Goal: Task Accomplishment & Management: Complete application form

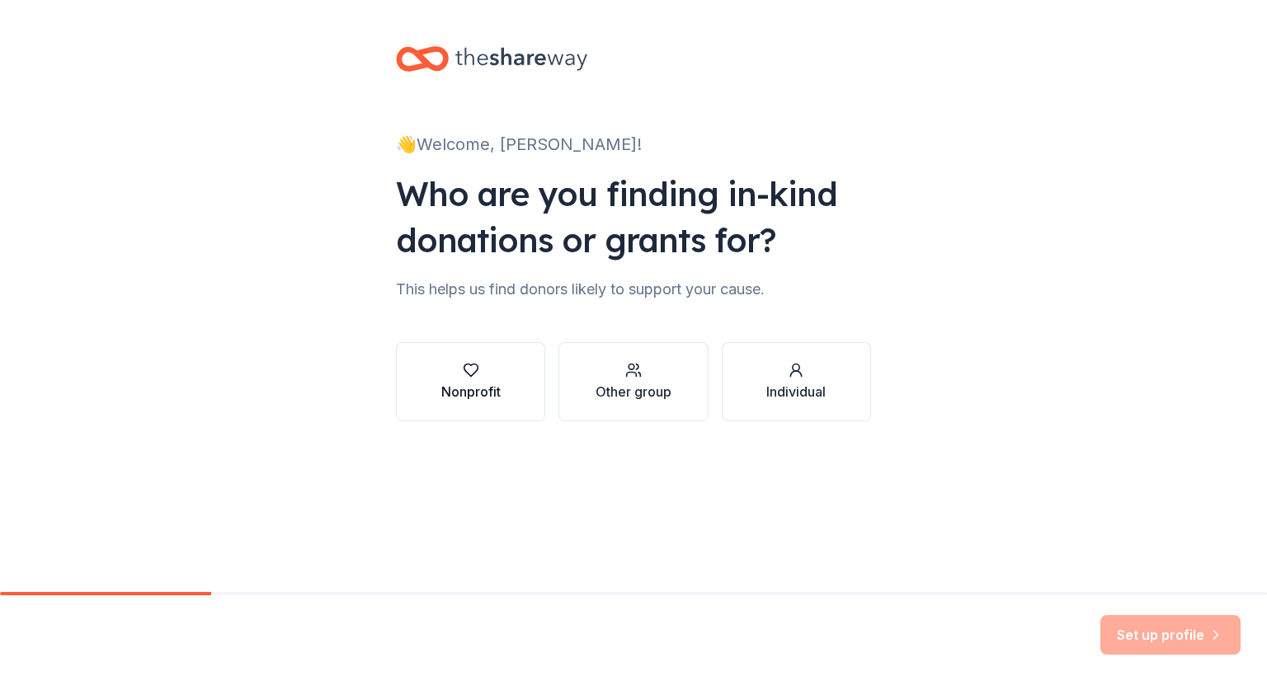
click at [470, 384] on div "Nonprofit" at bounding box center [470, 392] width 59 height 20
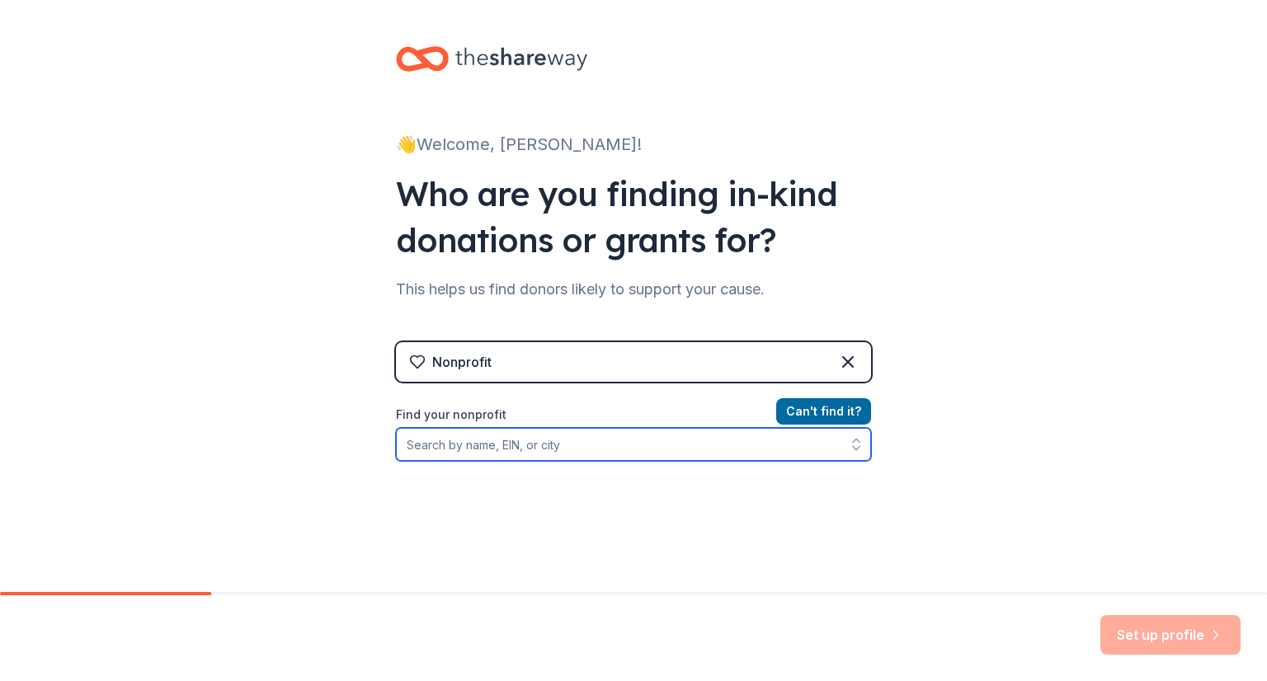
click at [483, 449] on input "Find your nonprofit" at bounding box center [633, 444] width 475 height 33
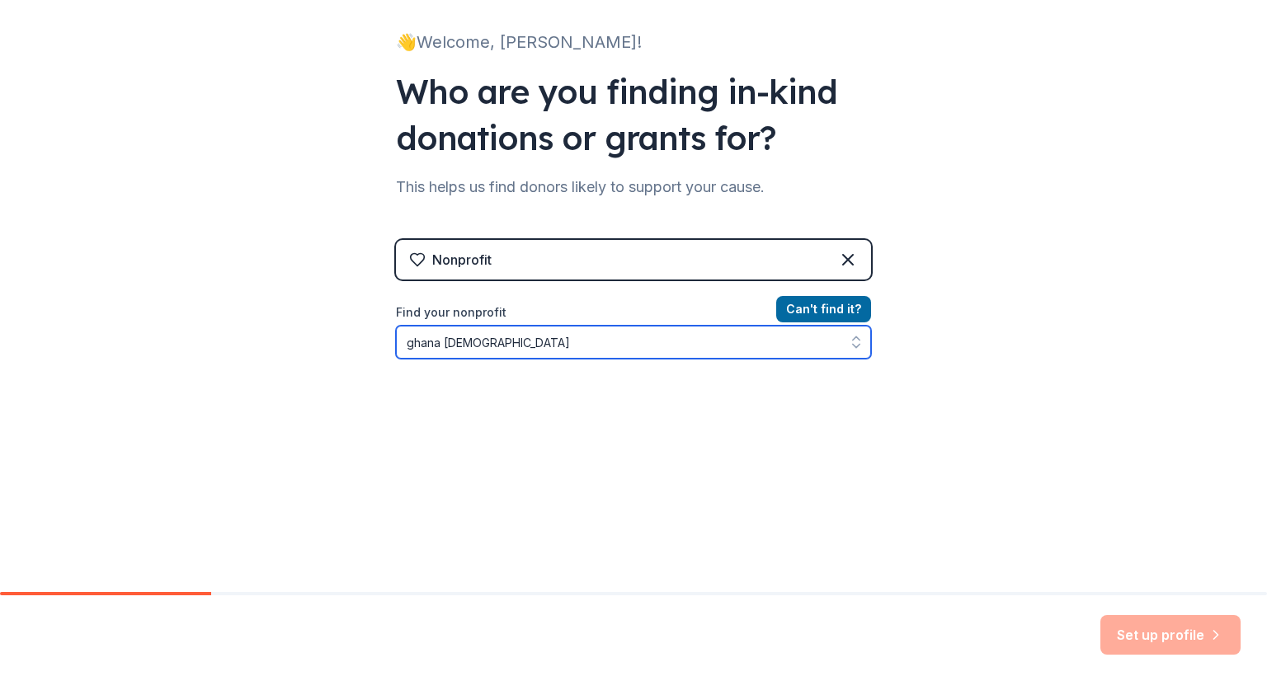
scroll to position [113, 0]
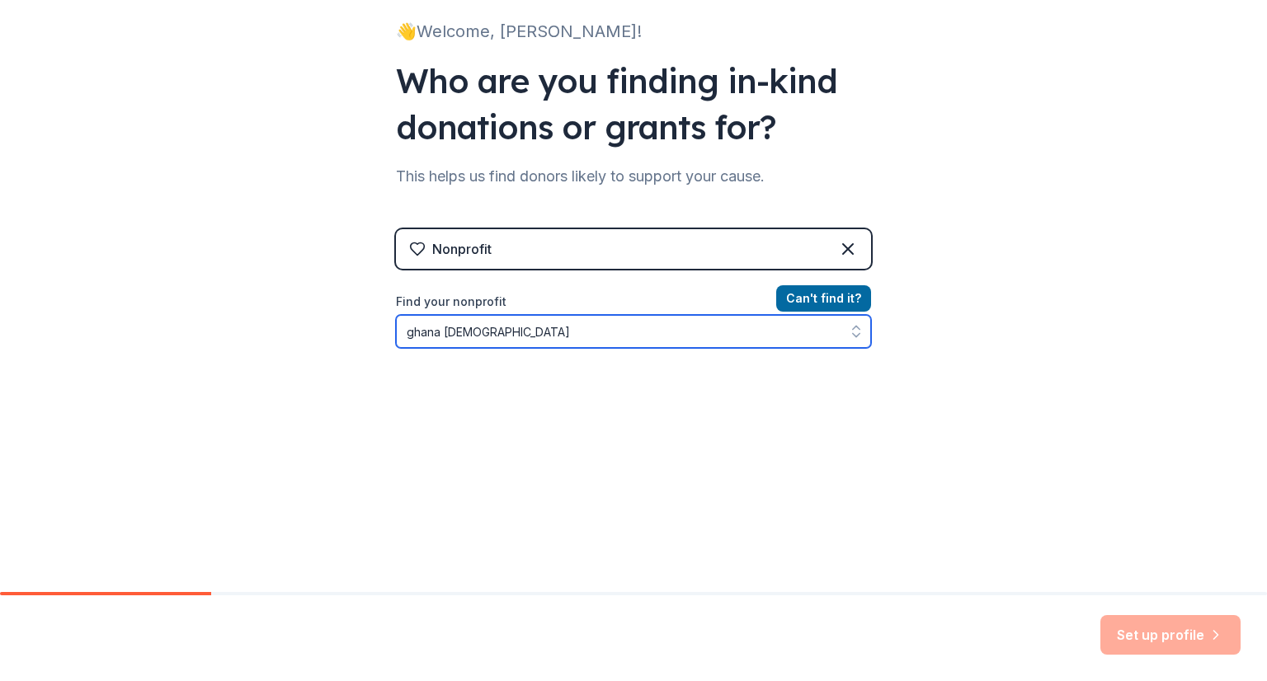
click at [412, 331] on input "ghana [DEMOGRAPHIC_DATA]" at bounding box center [633, 331] width 475 height 33
click at [554, 333] on input "Ghana [DEMOGRAPHIC_DATA]" at bounding box center [633, 331] width 475 height 33
click at [553, 335] on input "Ghana [DEMOGRAPHIC_DATA]" at bounding box center [633, 331] width 475 height 33
type input "Ghana [DEMOGRAPHIC_DATA]"
drag, startPoint x: 583, startPoint y: 333, endPoint x: 306, endPoint y: 311, distance: 277.9
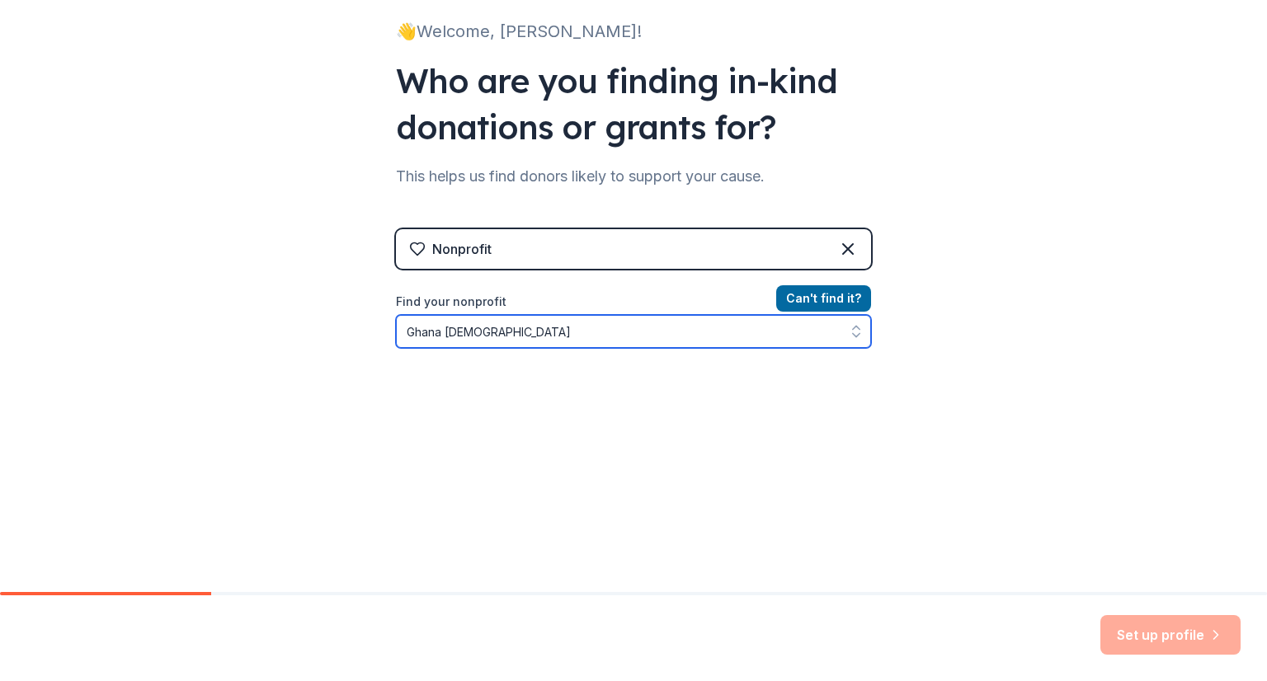
click at [306, 311] on div "👋 Welcome, [PERSON_NAME]! Who are you finding in-kind donations or grants for? …" at bounding box center [633, 239] width 1267 height 705
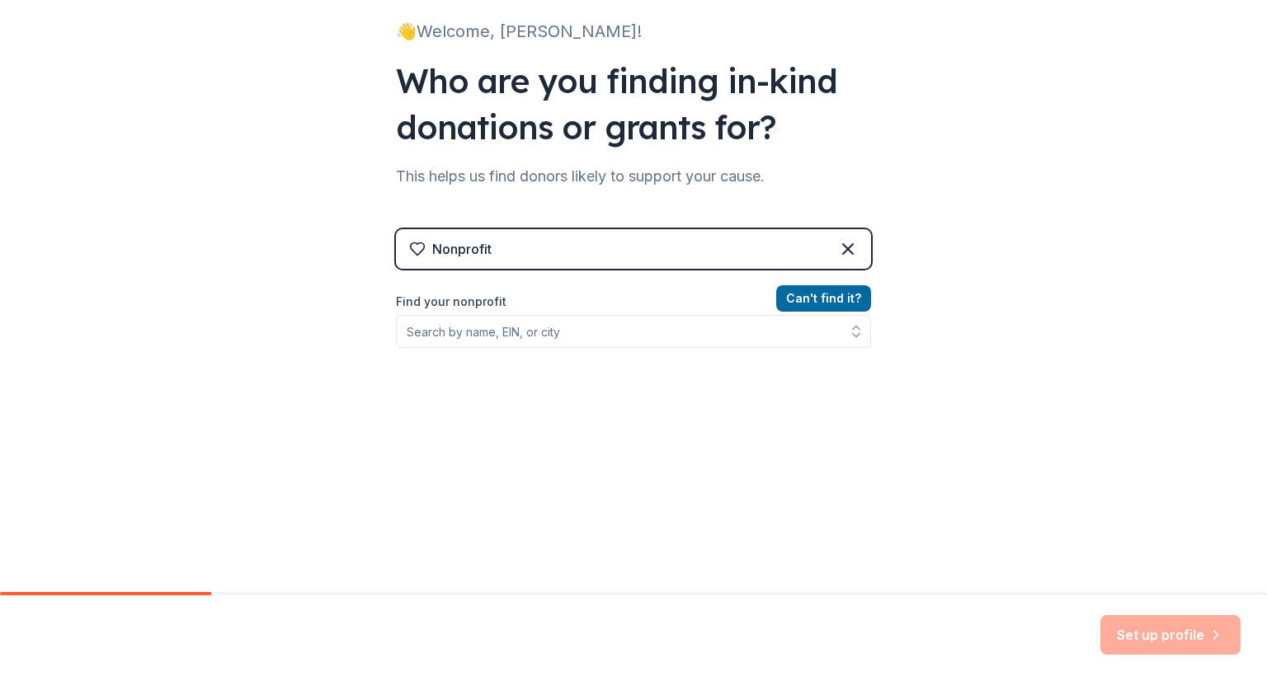
scroll to position [87, 0]
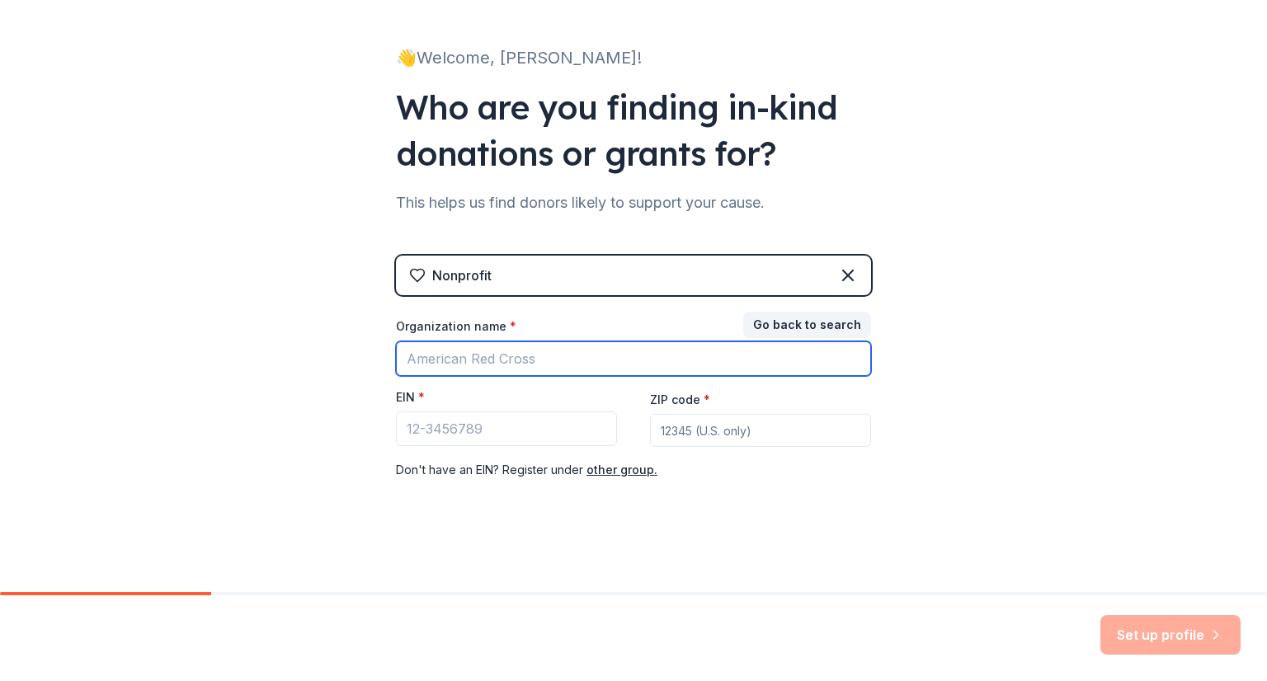
click at [429, 360] on input "Organization name *" at bounding box center [633, 358] width 475 height 35
type input "ghana calvary"
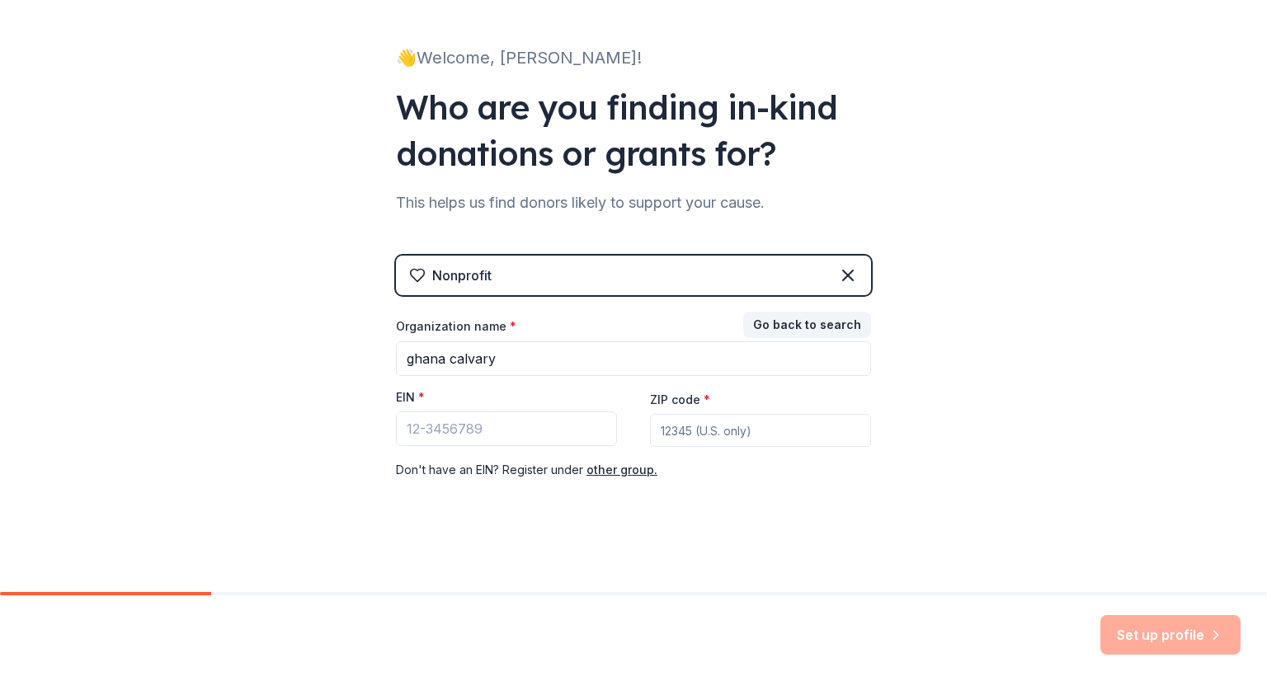
click at [671, 438] on input "ZIP code *" at bounding box center [760, 430] width 221 height 33
type input "07044"
click at [447, 437] on input "EIN *" at bounding box center [506, 428] width 221 height 35
type input "2"
paste input "[US_EMPLOYER_IDENTIFICATION_NUMBER]"
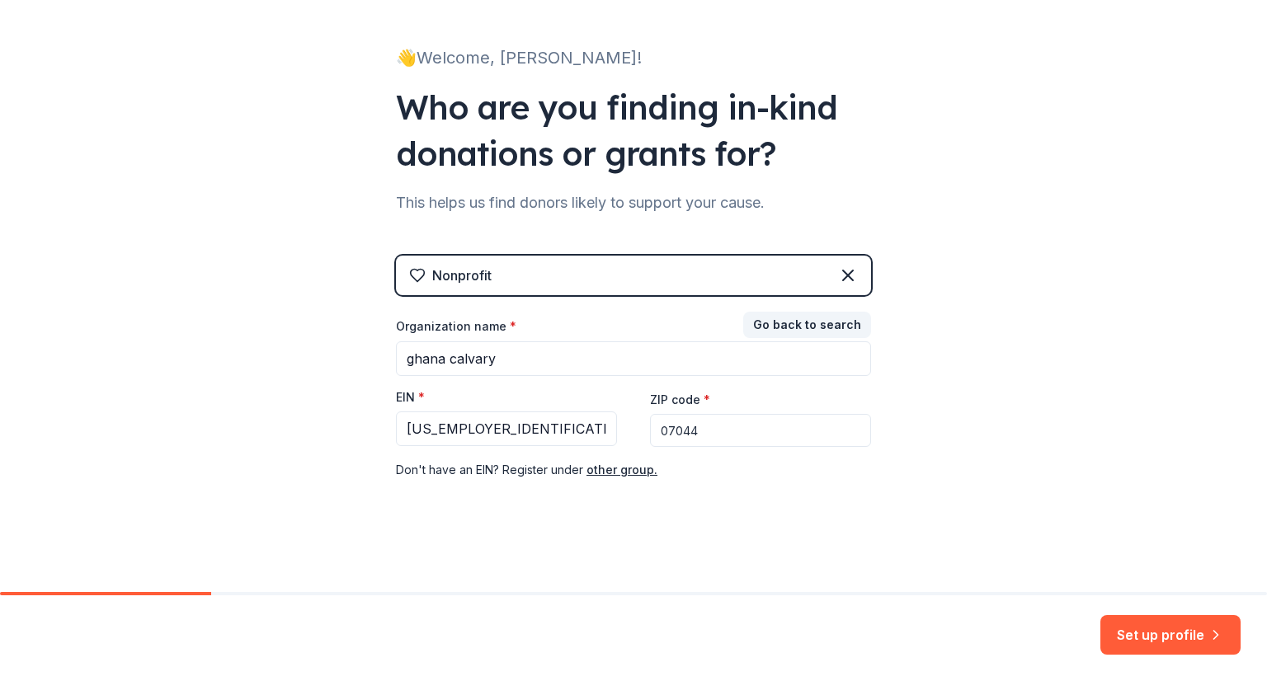
click at [1005, 545] on div "👋 Welcome, [PERSON_NAME]! Who are you finding in-kind donations or grants for? …" at bounding box center [633, 252] width 1267 height 679
click at [485, 432] on input "[US_EMPLOYER_IDENTIFICATION_NUMBER]" at bounding box center [506, 428] width 221 height 35
type input "[US_EMPLOYER_IDENTIFICATION_NUMBER]"
click at [765, 482] on div "Nonprofit Go back to search Organization name * ghana calvary EIN * [US_EMPLOYE…" at bounding box center [633, 384] width 475 height 257
click at [1148, 632] on button "Set up profile" at bounding box center [1170, 635] width 140 height 40
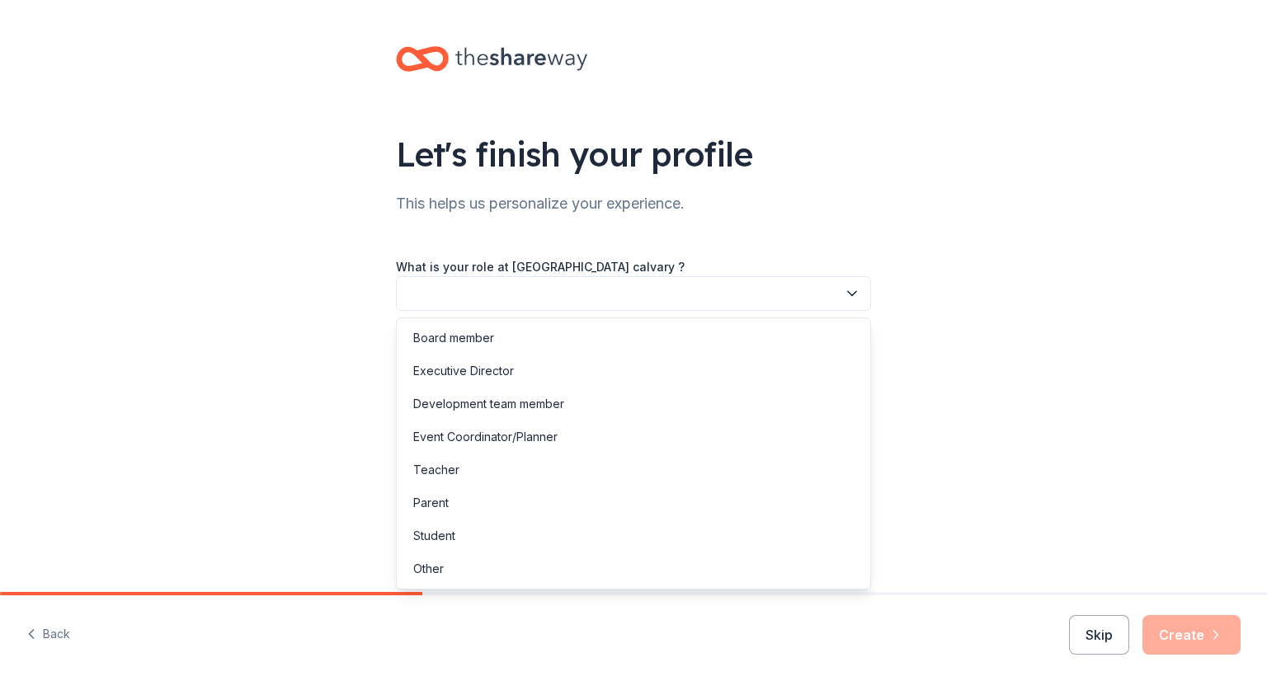
click at [856, 294] on icon "button" at bounding box center [852, 293] width 16 height 16
click at [478, 439] on div "Event Coordinator/Planner" at bounding box center [485, 437] width 144 height 20
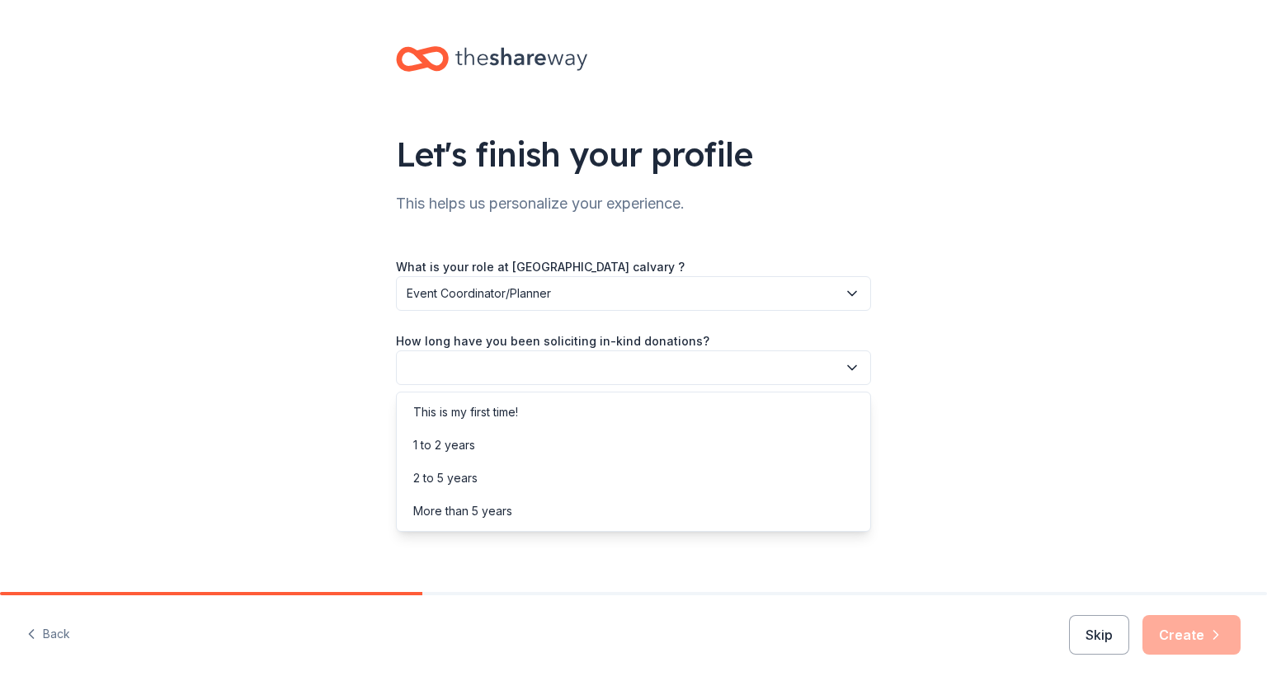
click at [854, 368] on icon "button" at bounding box center [852, 368] width 8 height 4
click at [452, 408] on div "This is my first time!" at bounding box center [465, 412] width 105 height 20
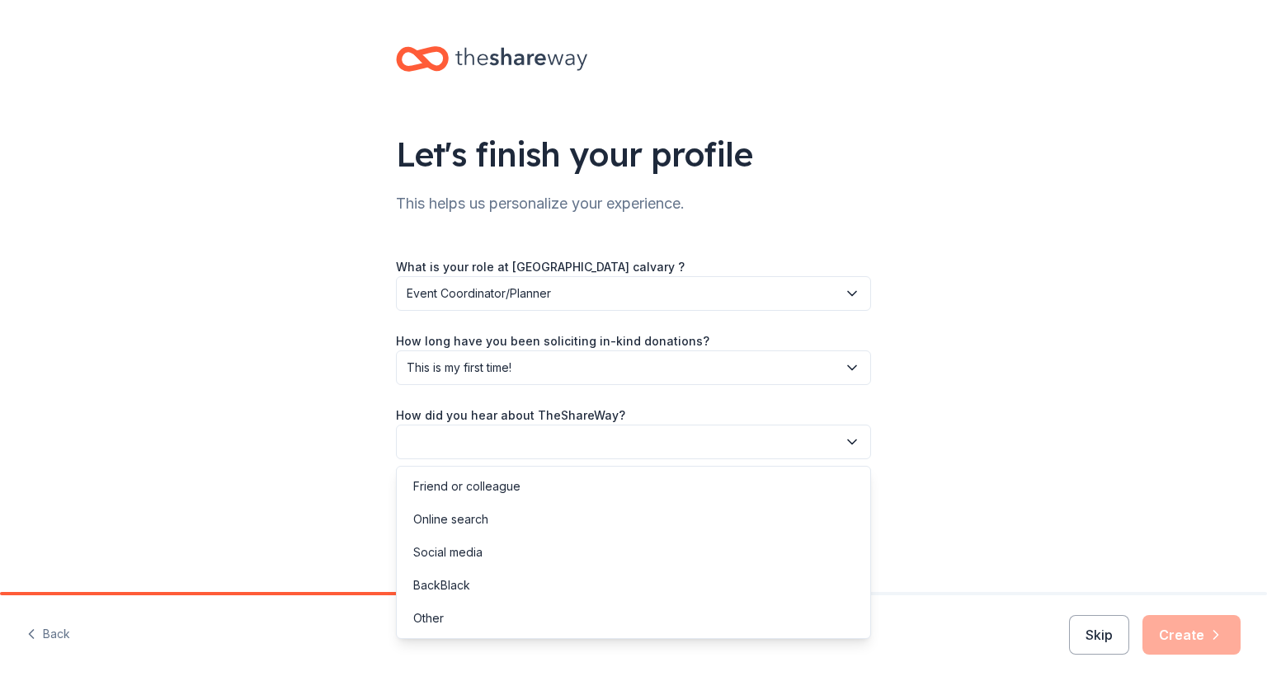
click at [853, 439] on icon "button" at bounding box center [852, 442] width 16 height 16
click at [492, 555] on div "Social media" at bounding box center [633, 552] width 467 height 33
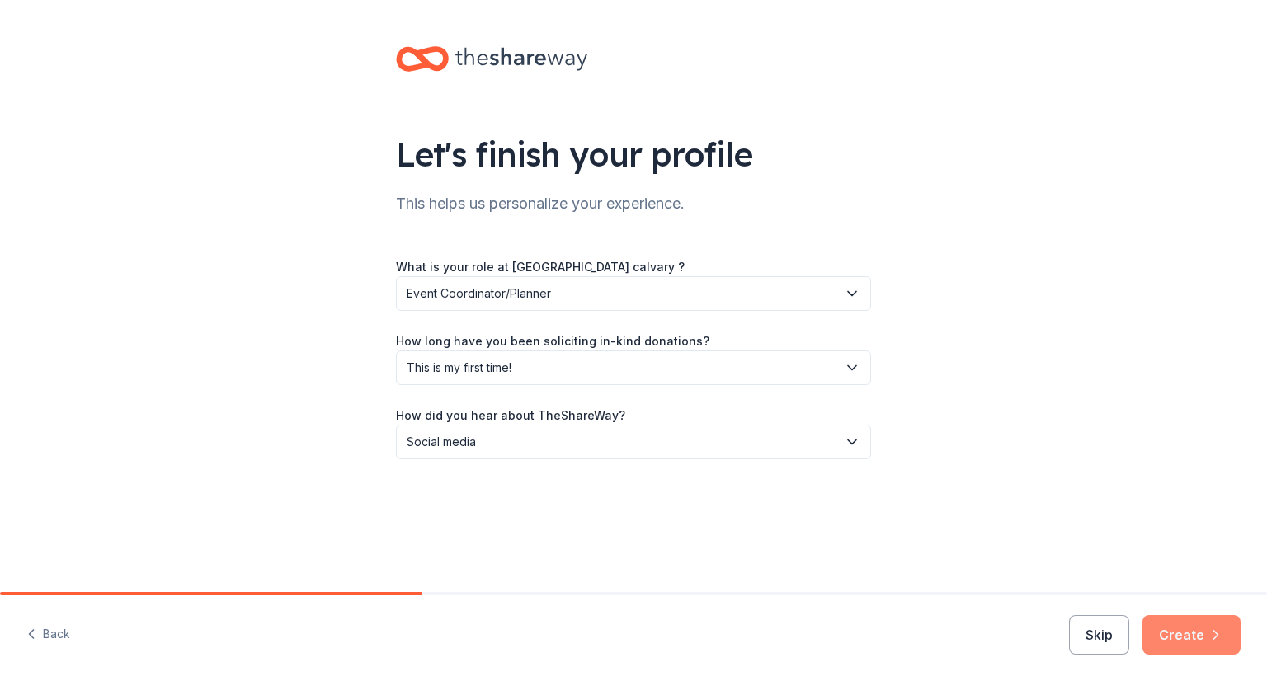
click at [1196, 631] on button "Create" at bounding box center [1191, 635] width 98 height 40
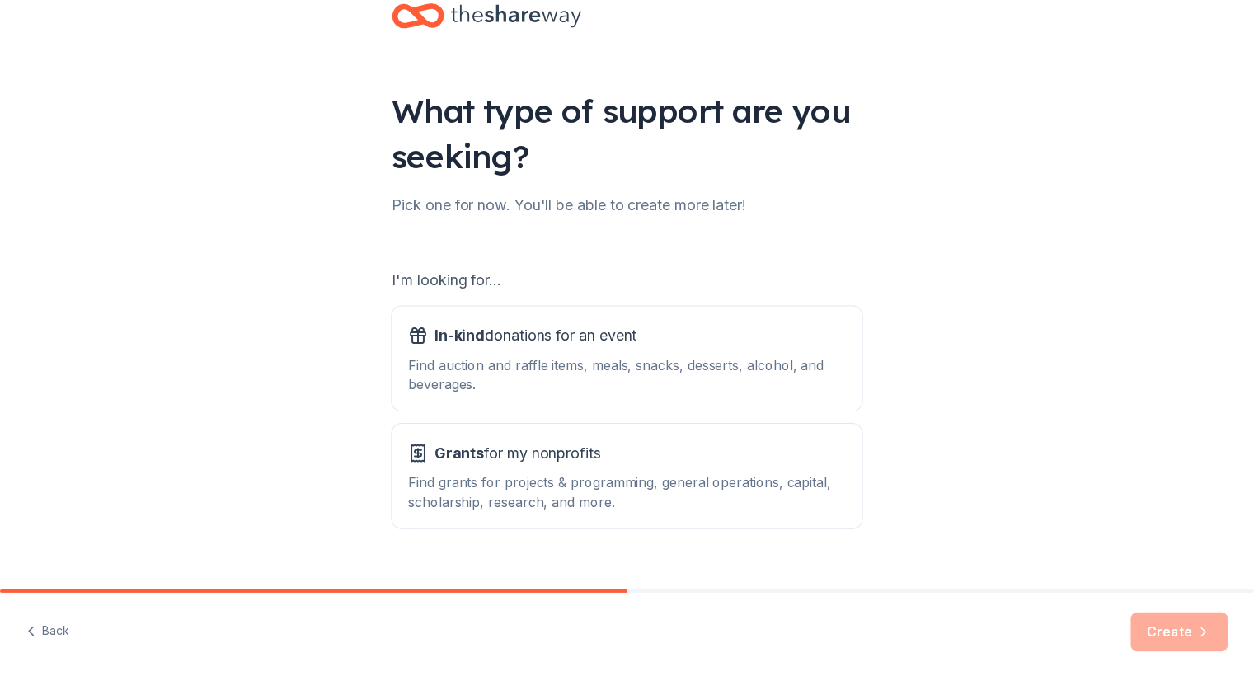
scroll to position [73, 0]
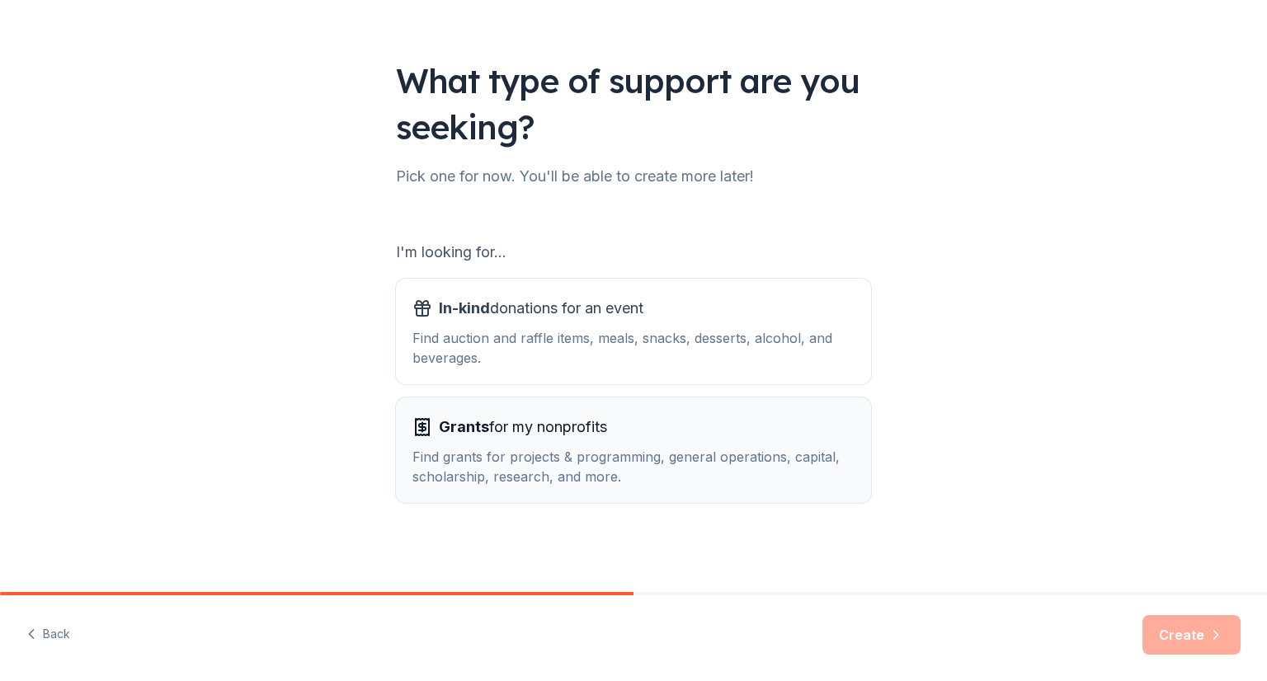
click at [485, 423] on span "Grants for my nonprofits" at bounding box center [523, 427] width 168 height 26
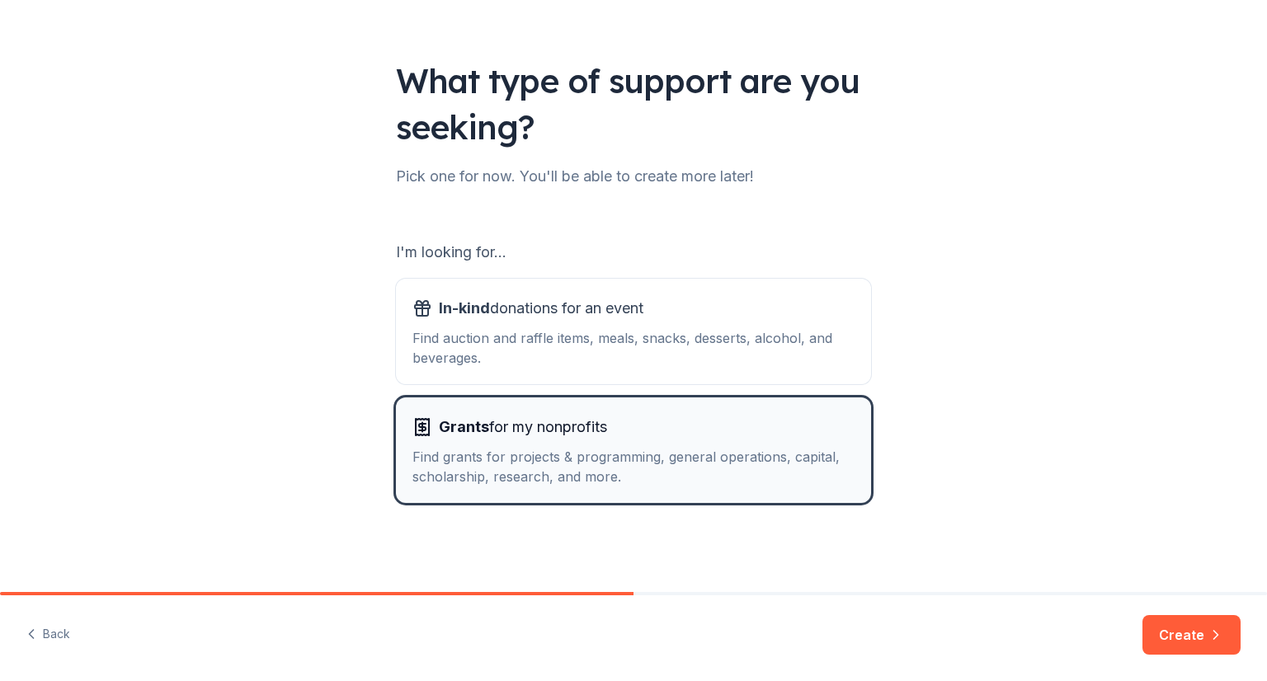
click at [553, 437] on span "Grants for my nonprofits" at bounding box center [523, 427] width 168 height 26
click at [1196, 629] on button "Create" at bounding box center [1191, 635] width 98 height 40
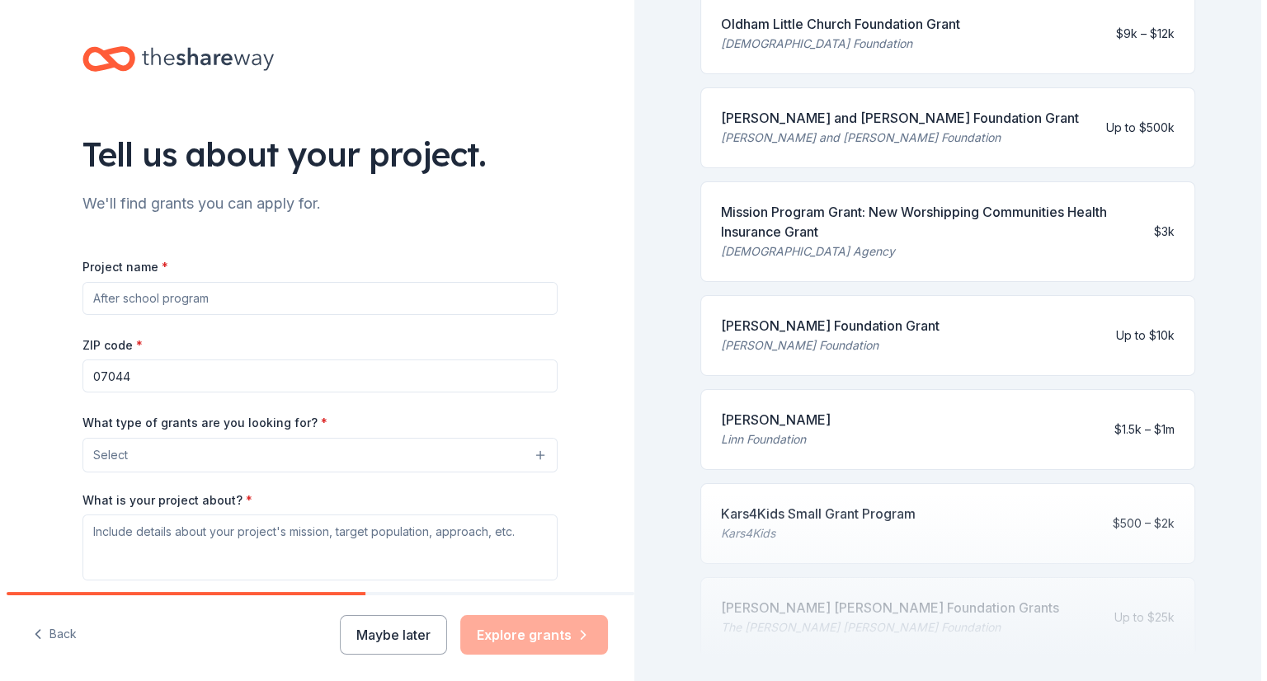
scroll to position [521, 0]
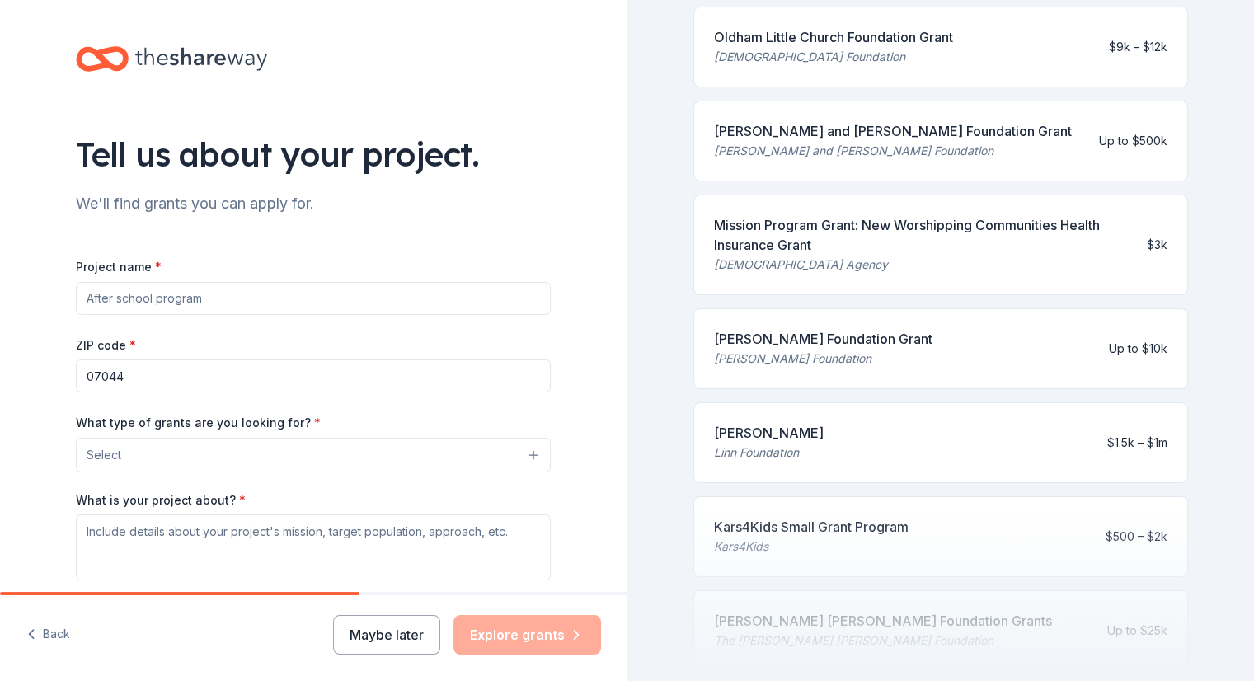
click at [811, 341] on div "[PERSON_NAME] Foundation Grant" at bounding box center [823, 339] width 219 height 20
click at [181, 302] on input "Project name *" at bounding box center [313, 298] width 475 height 33
type input "Youth Development Outreach"
click at [526, 455] on button "Select" at bounding box center [313, 455] width 475 height 35
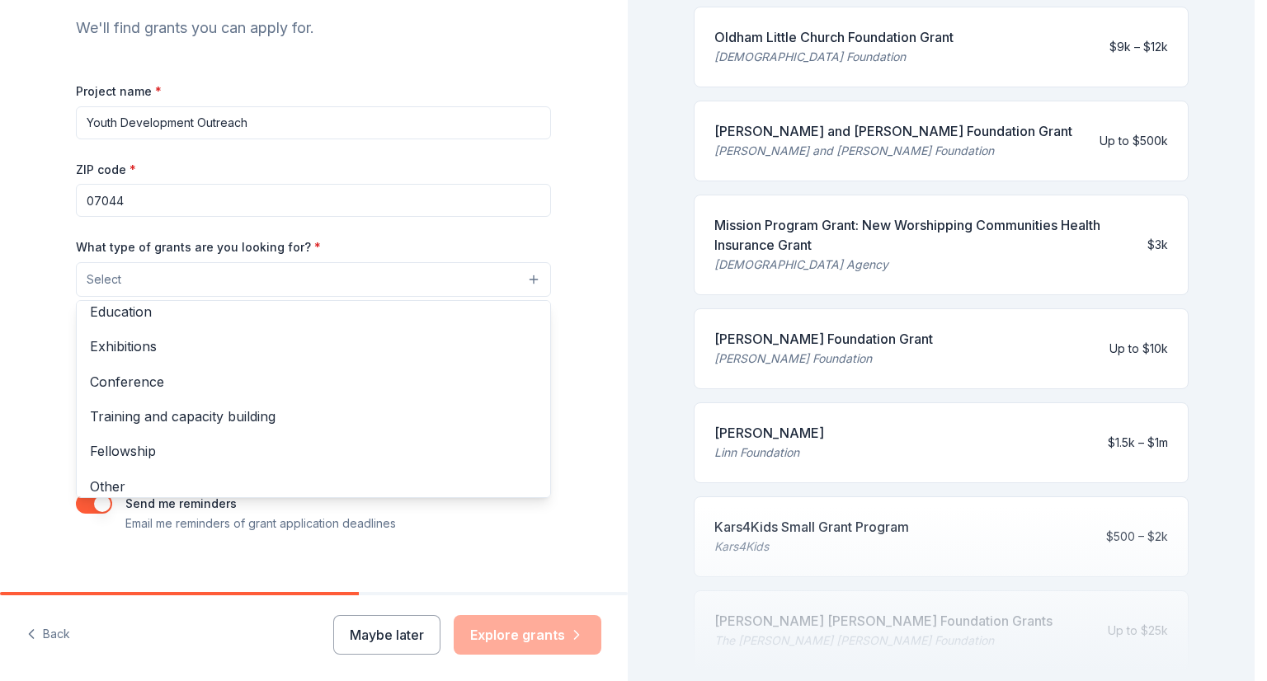
scroll to position [195, 0]
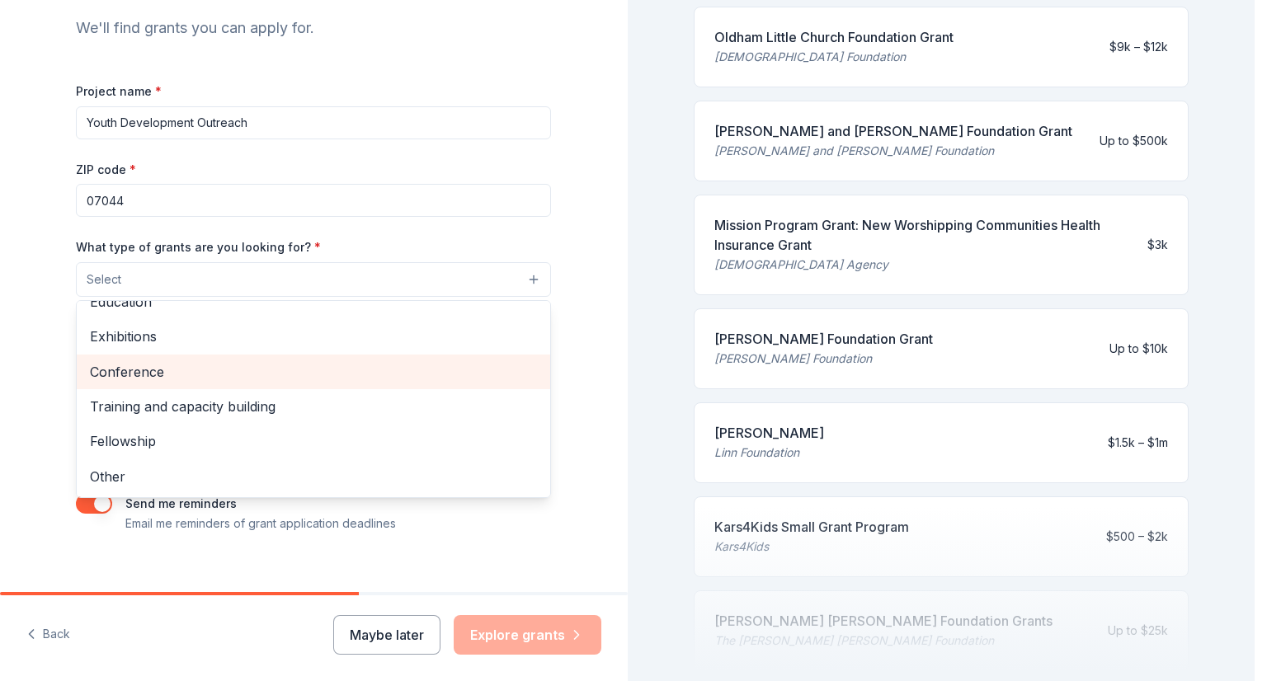
click at [109, 372] on span "Conference" at bounding box center [313, 371] width 447 height 21
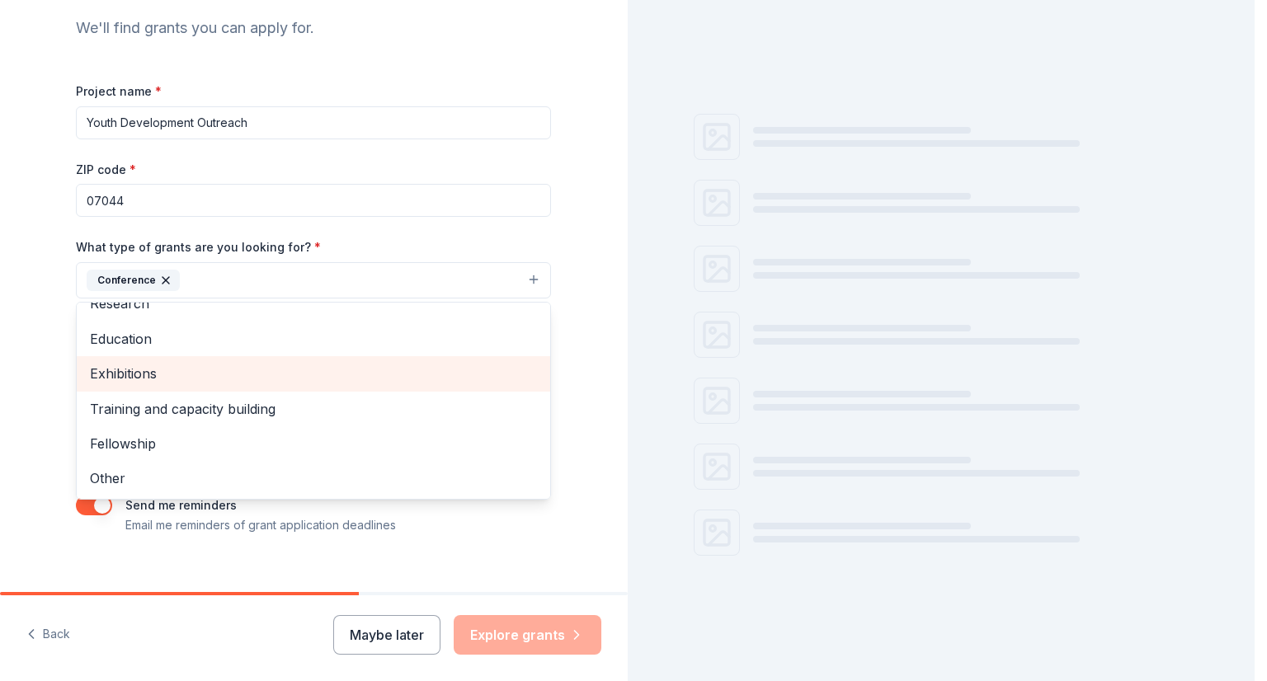
scroll to position [0, 0]
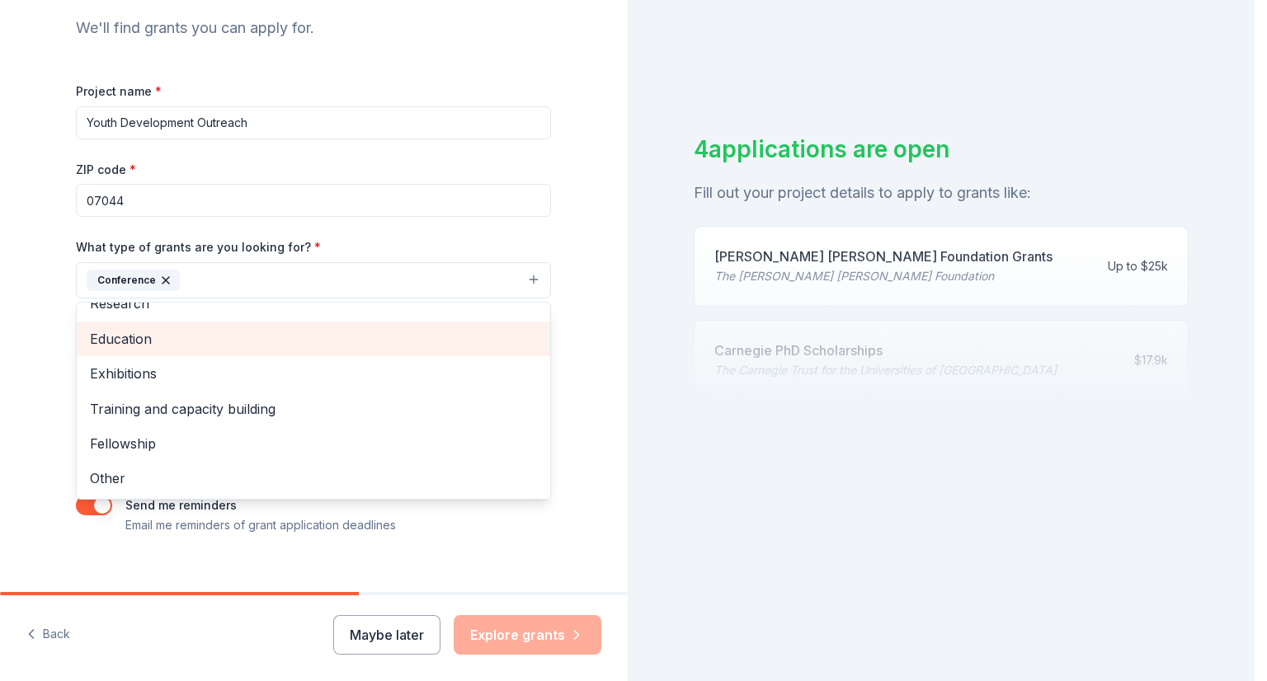
click at [128, 339] on span "Education" at bounding box center [313, 338] width 447 height 21
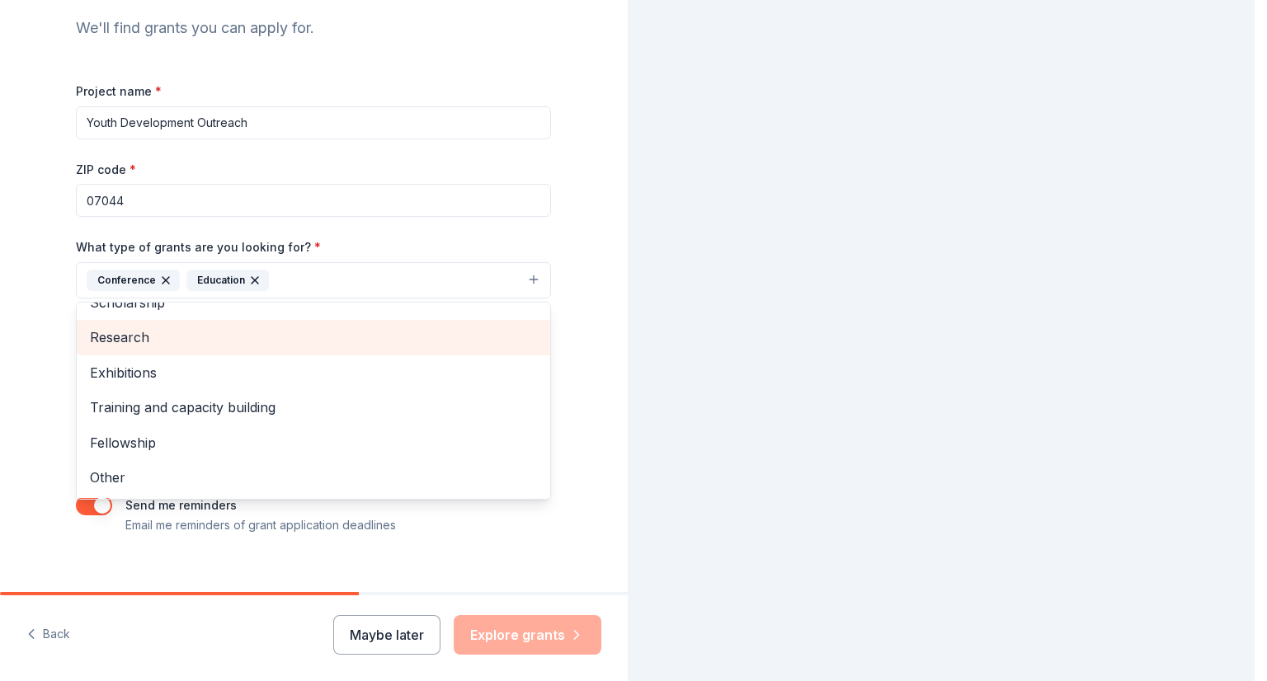
scroll to position [125, 0]
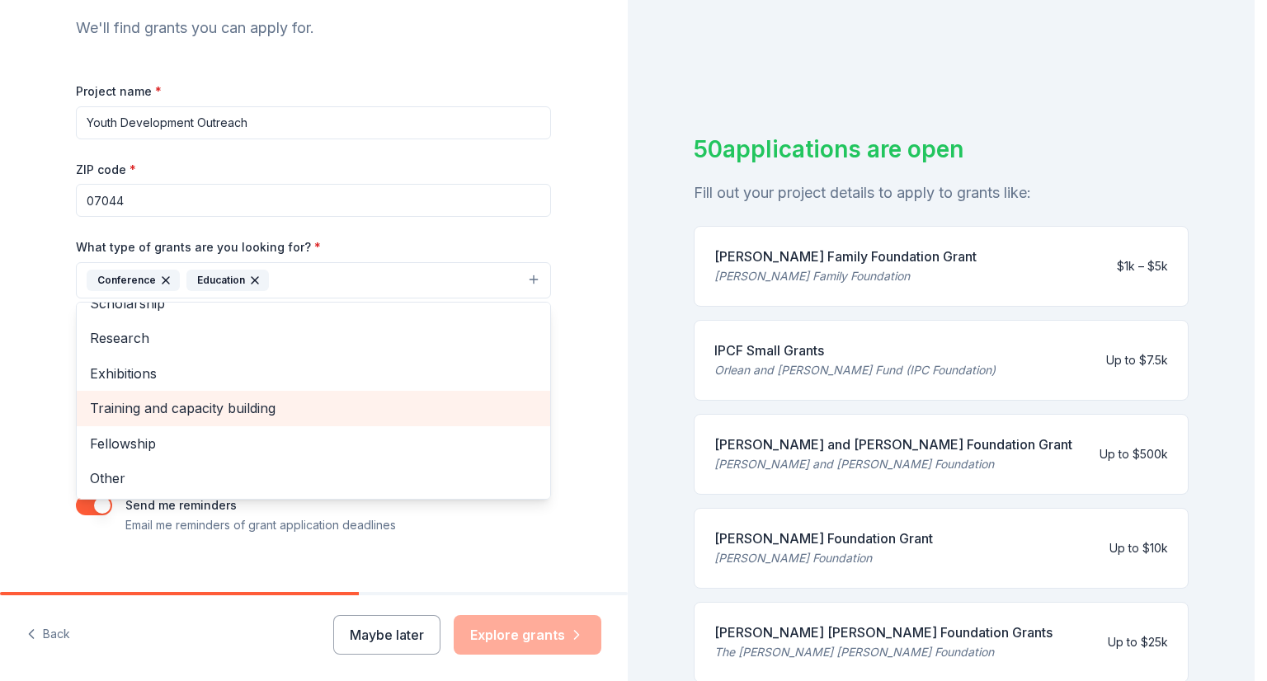
click at [170, 406] on span "Training and capacity building" at bounding box center [313, 407] width 447 height 21
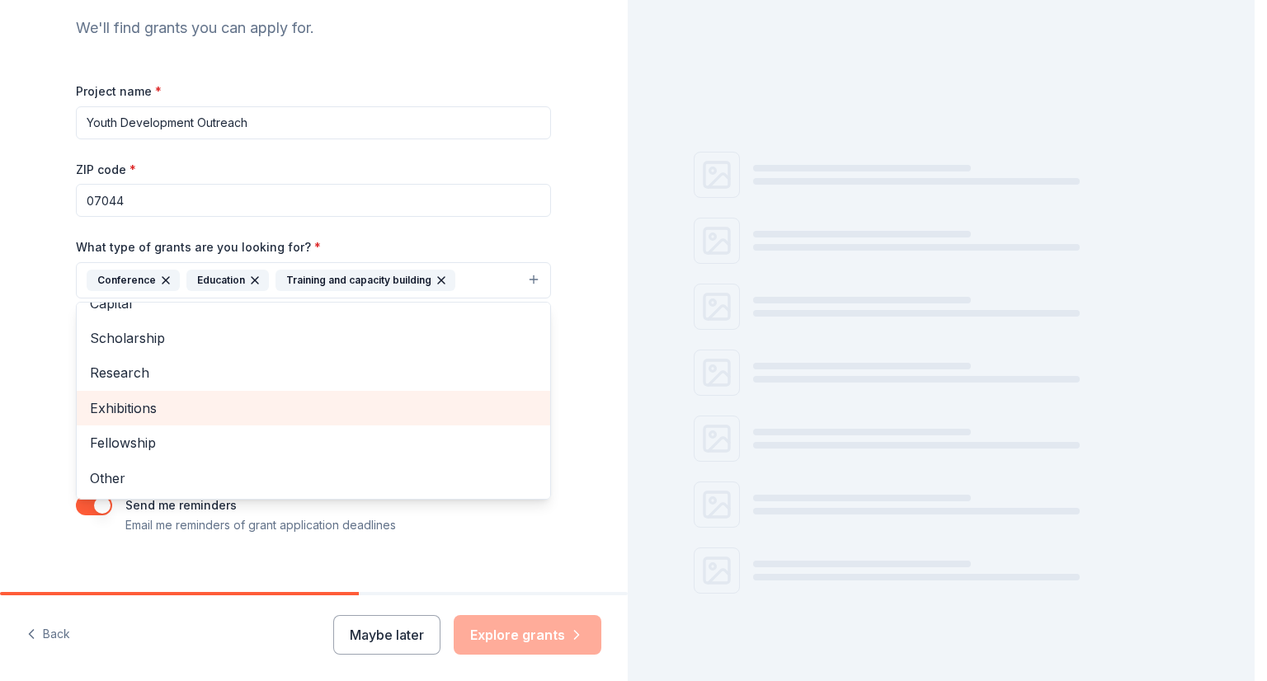
scroll to position [89, 0]
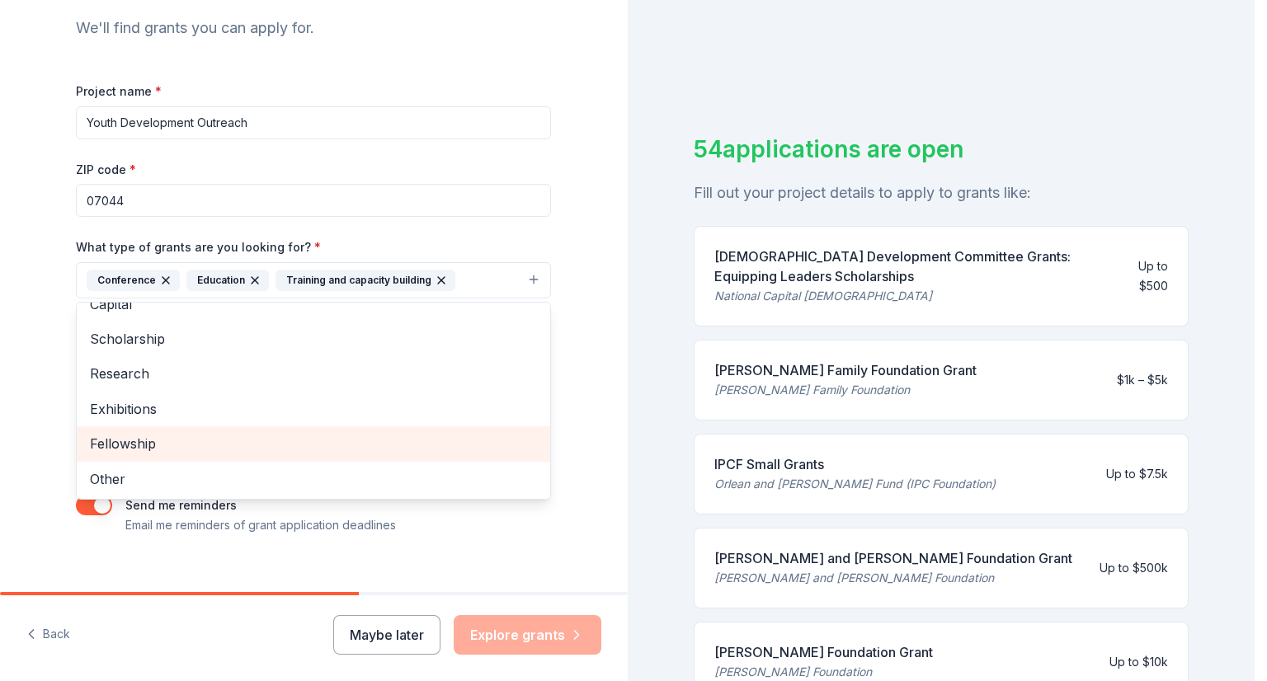
click at [161, 441] on span "Fellowship" at bounding box center [313, 443] width 447 height 21
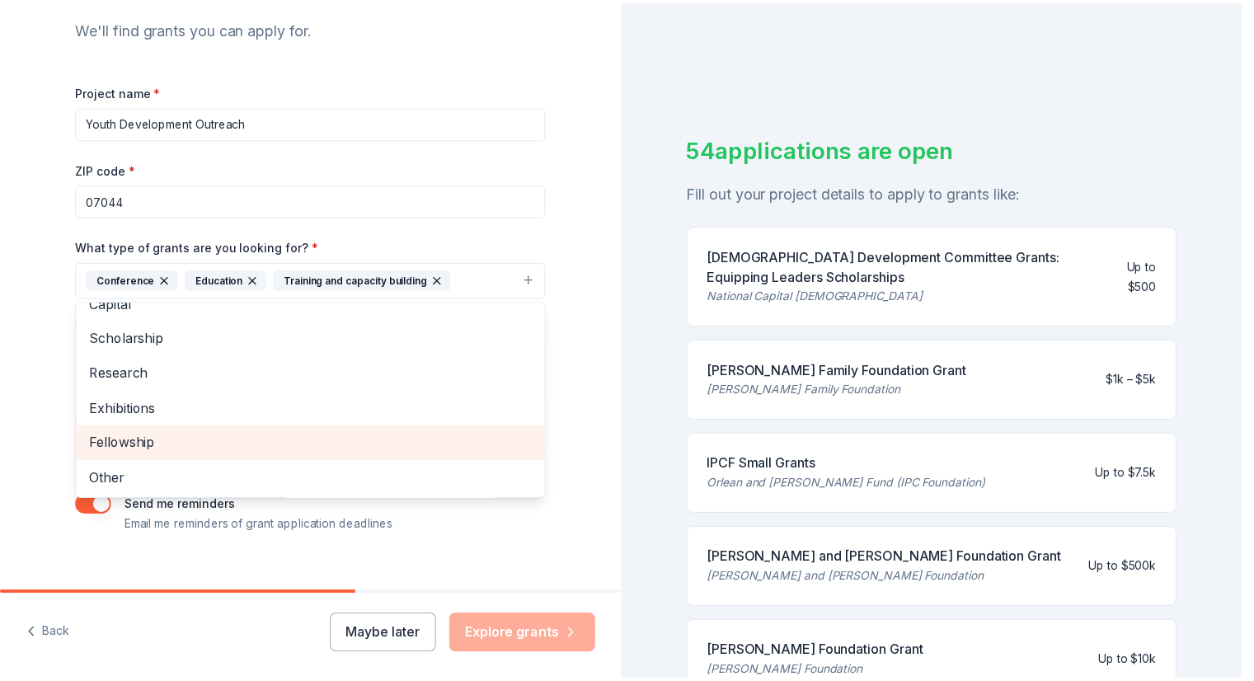
scroll to position [54, 0]
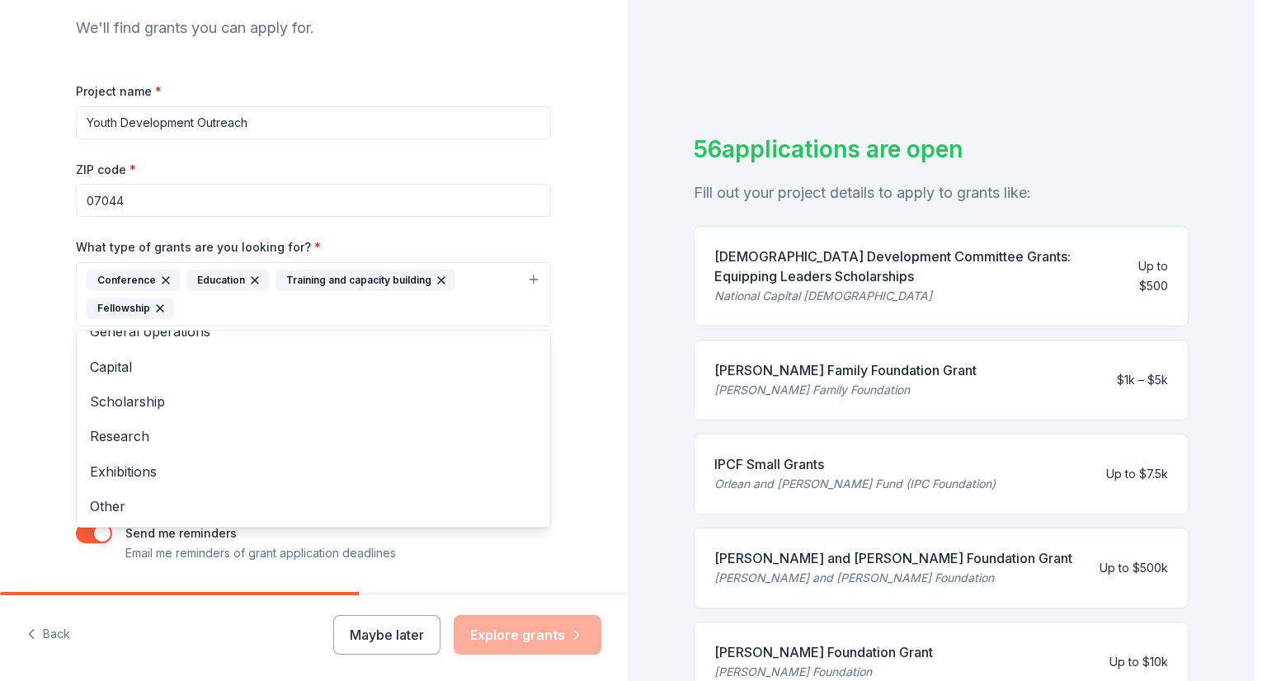
click at [592, 426] on div "Tell us about your project. We'll find grants you can apply for. Project name *…" at bounding box center [313, 233] width 627 height 818
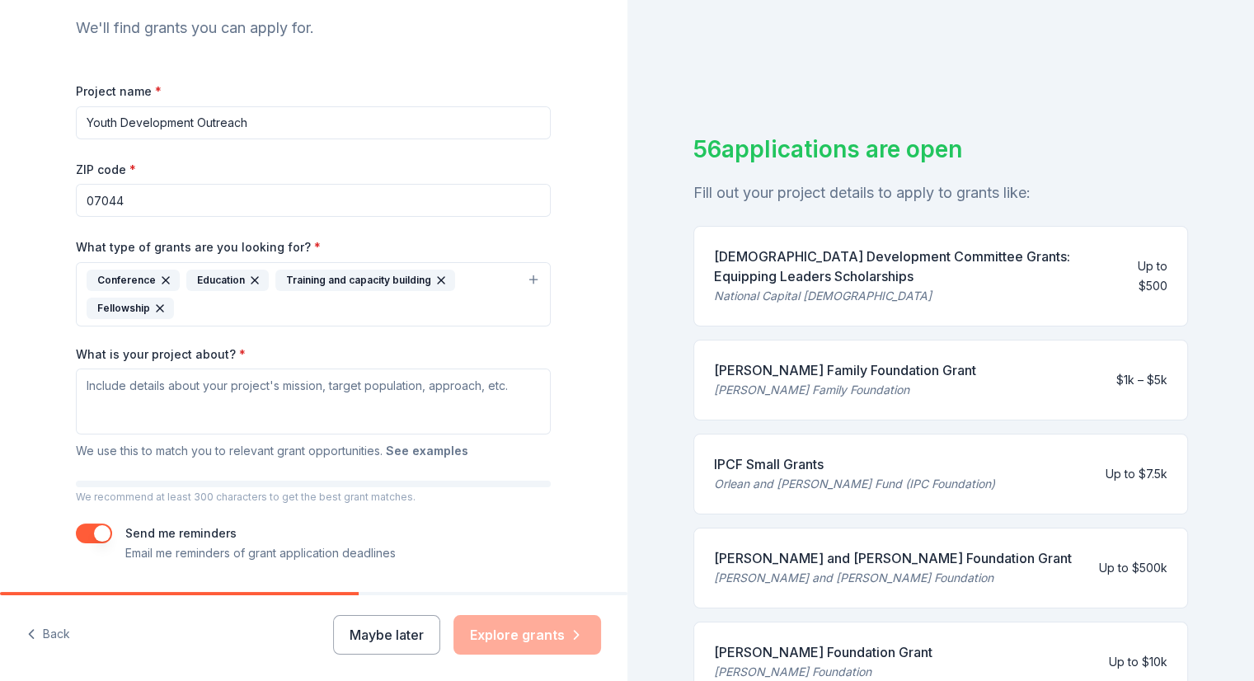
click at [418, 453] on button "See examples" at bounding box center [427, 451] width 82 height 20
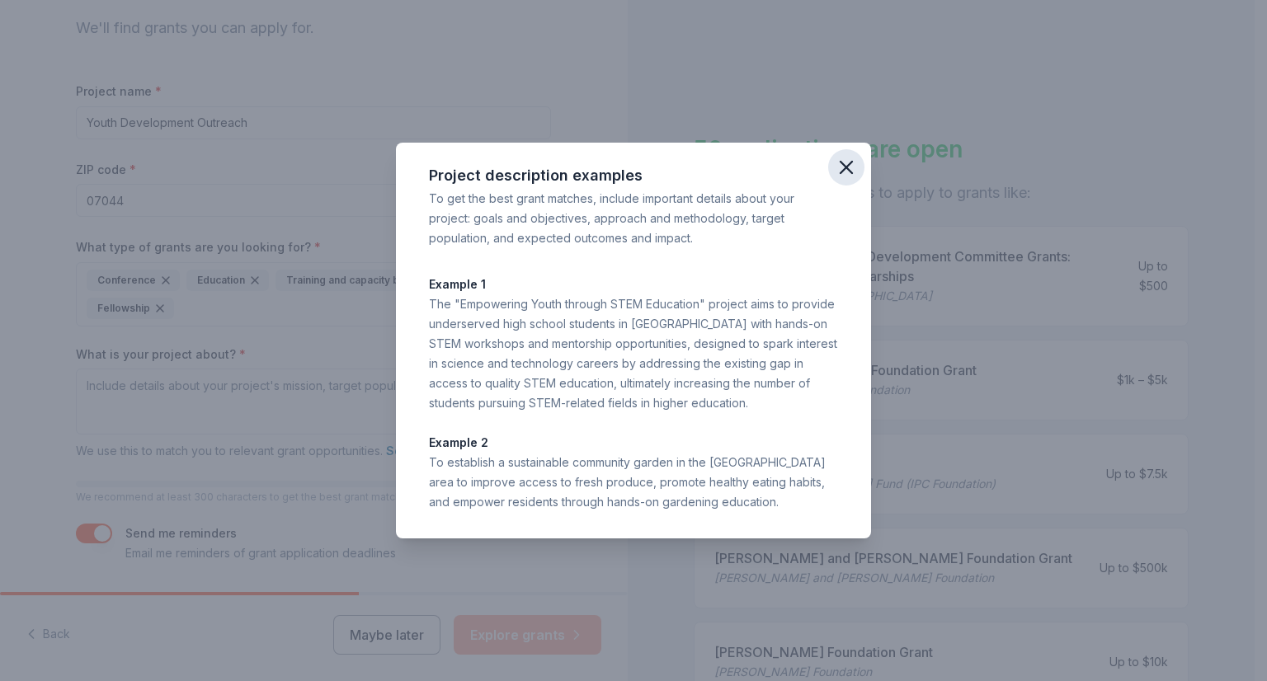
click at [850, 172] on icon "button" at bounding box center [846, 168] width 12 height 12
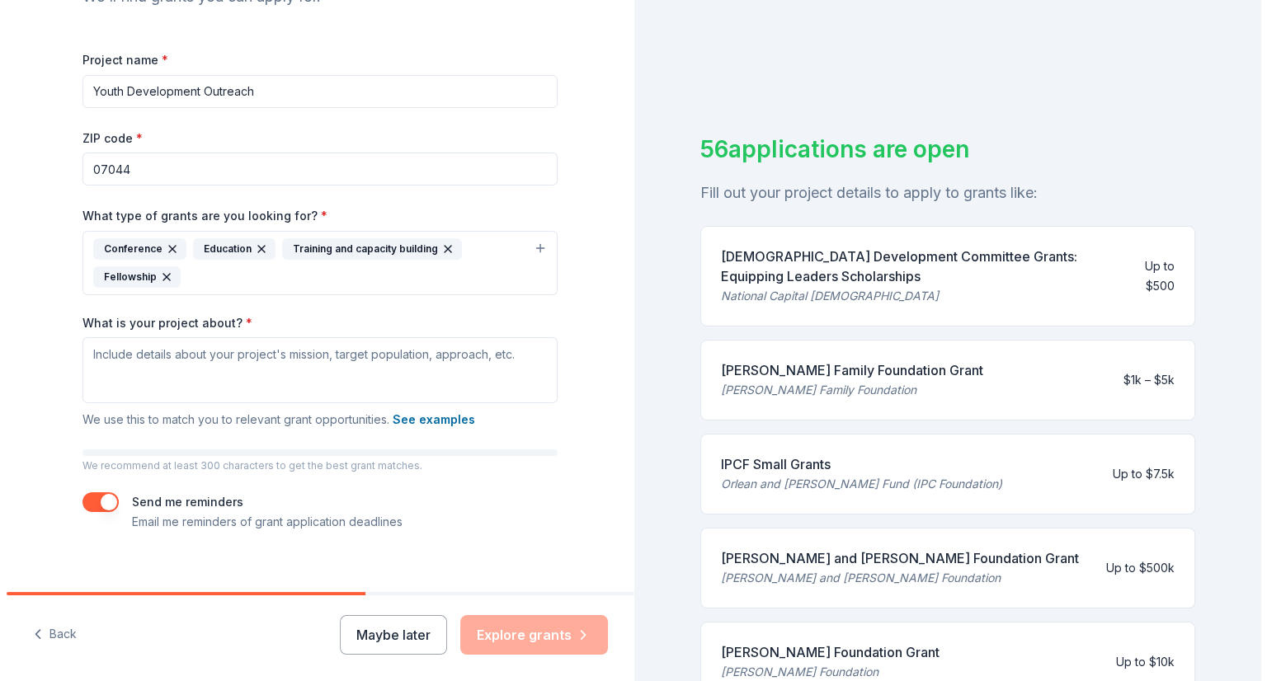
scroll to position [226, 0]
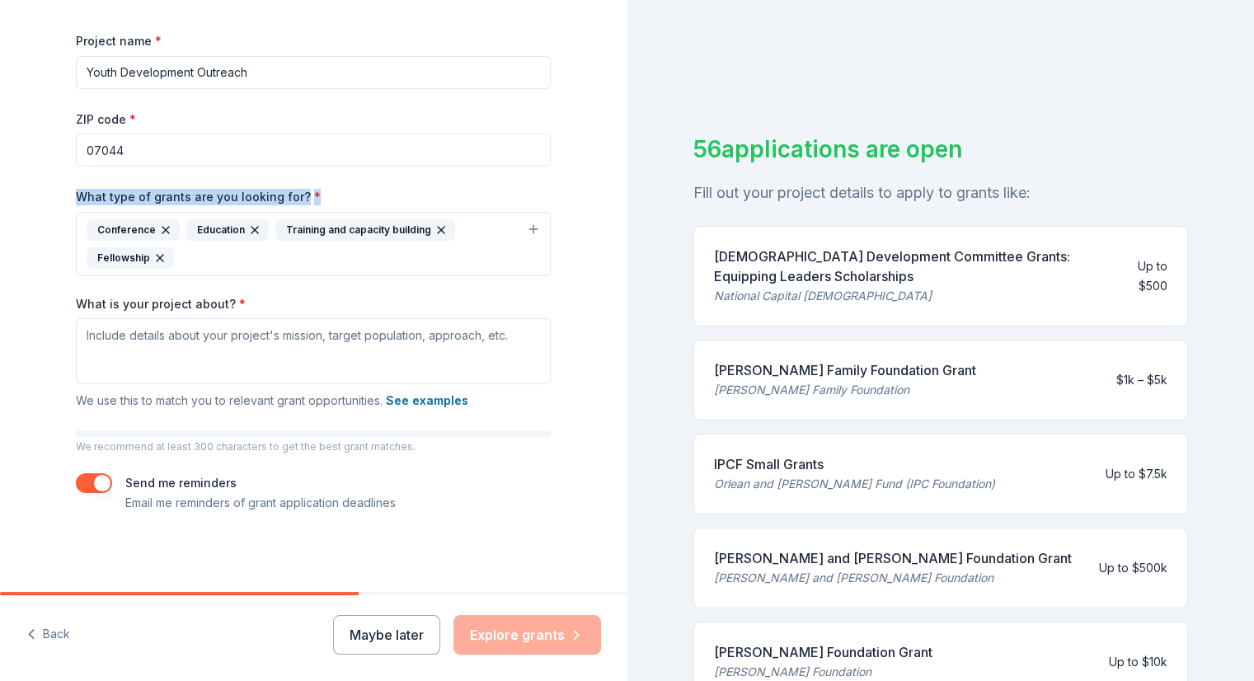
drag, startPoint x: 310, startPoint y: 198, endPoint x: 68, endPoint y: 198, distance: 241.6
click at [68, 198] on div "Tell us about your project. We'll find grants you can apply for. Project name *…" at bounding box center [313, 183] width 528 height 818
copy label "What type of grants are you looking for? *"
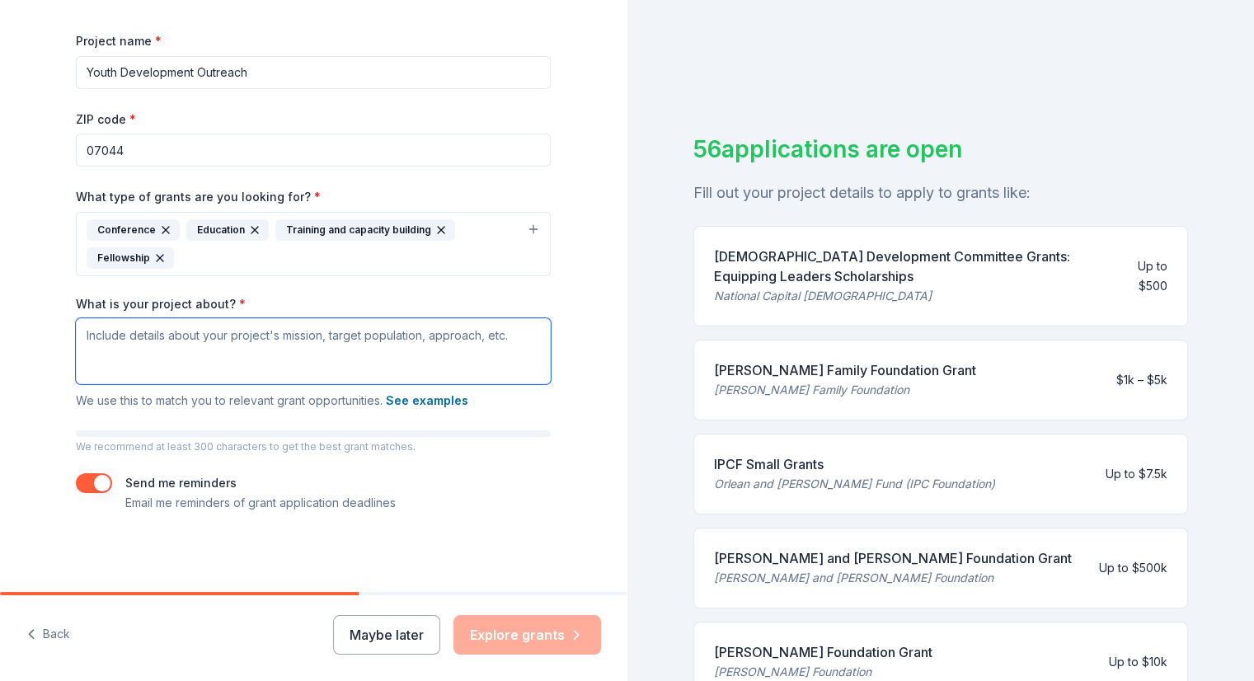
click at [119, 337] on textarea "What is your project about? *" at bounding box center [313, 351] width 475 height 66
paste textarea ""I'm seeking grants to provide [DEMOGRAPHIC_DATA] youth with enriching musical …"
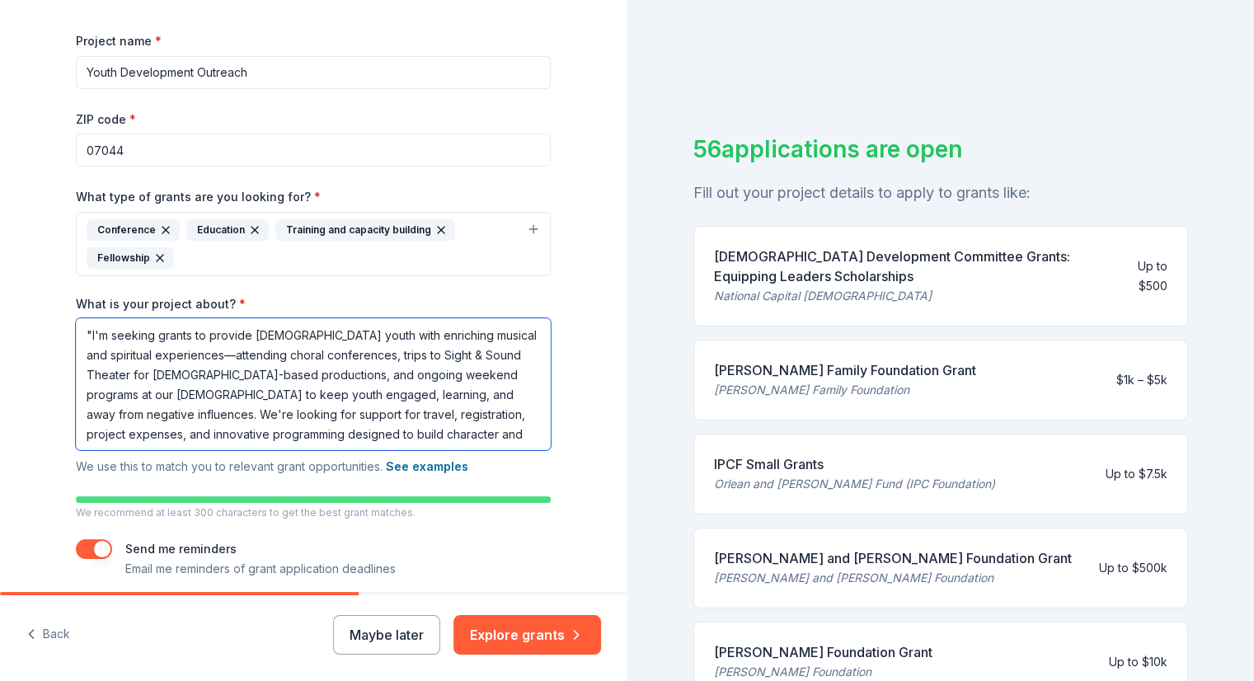
click at [86, 334] on textarea ""I'm seeking grants to provide [DEMOGRAPHIC_DATA] youth with enriching musical …" at bounding box center [313, 384] width 475 height 132
type textarea "I'm seeking grants to provide [DEMOGRAPHIC_DATA] youth with enriching musical a…"
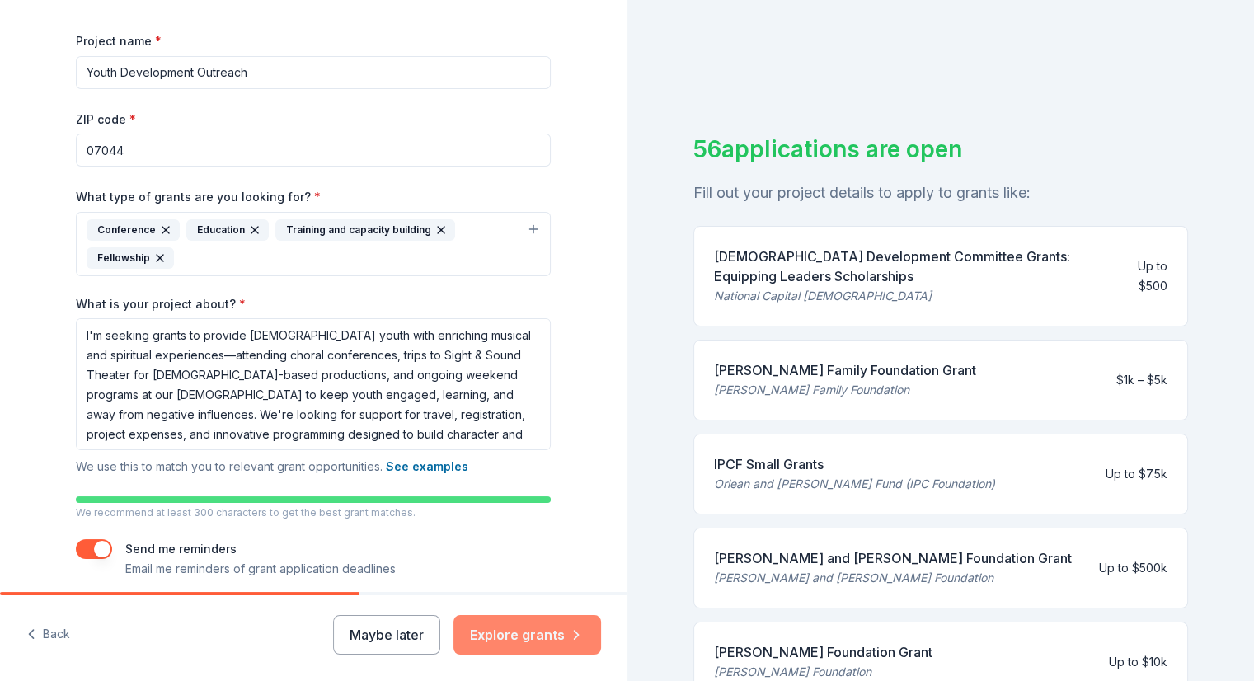
click at [509, 634] on button "Explore grants" at bounding box center [528, 635] width 148 height 40
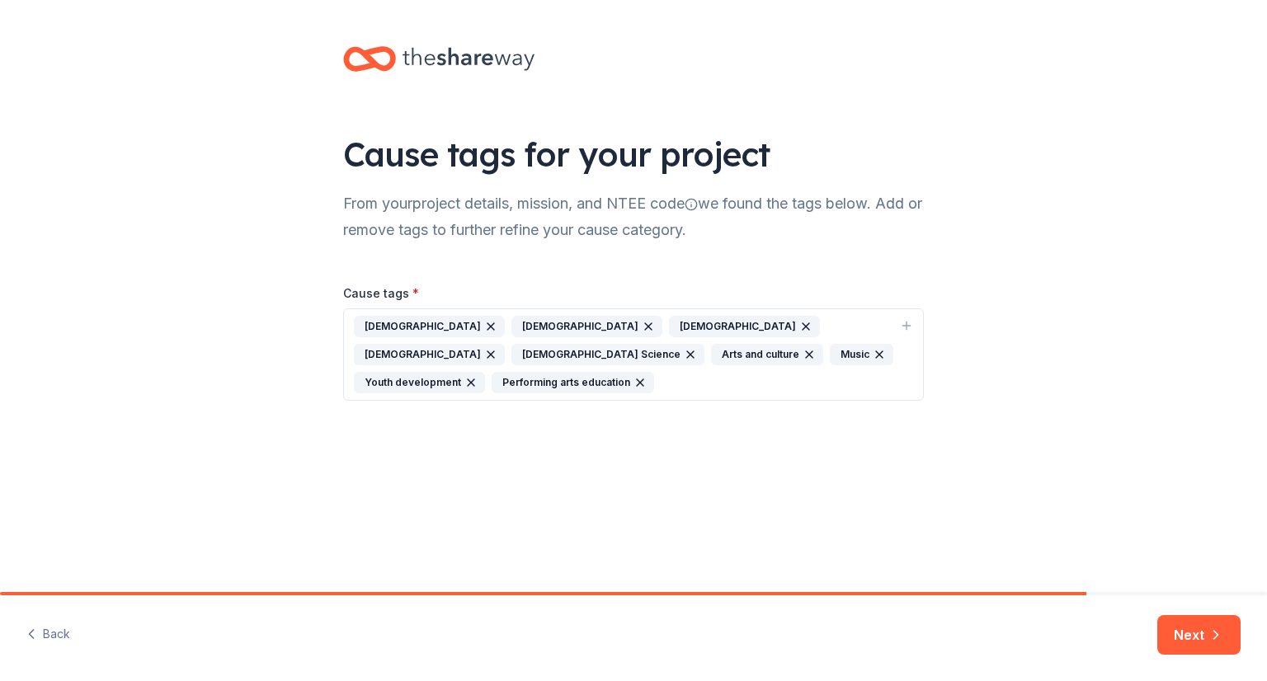
click at [799, 326] on icon "button" at bounding box center [805, 326] width 13 height 13
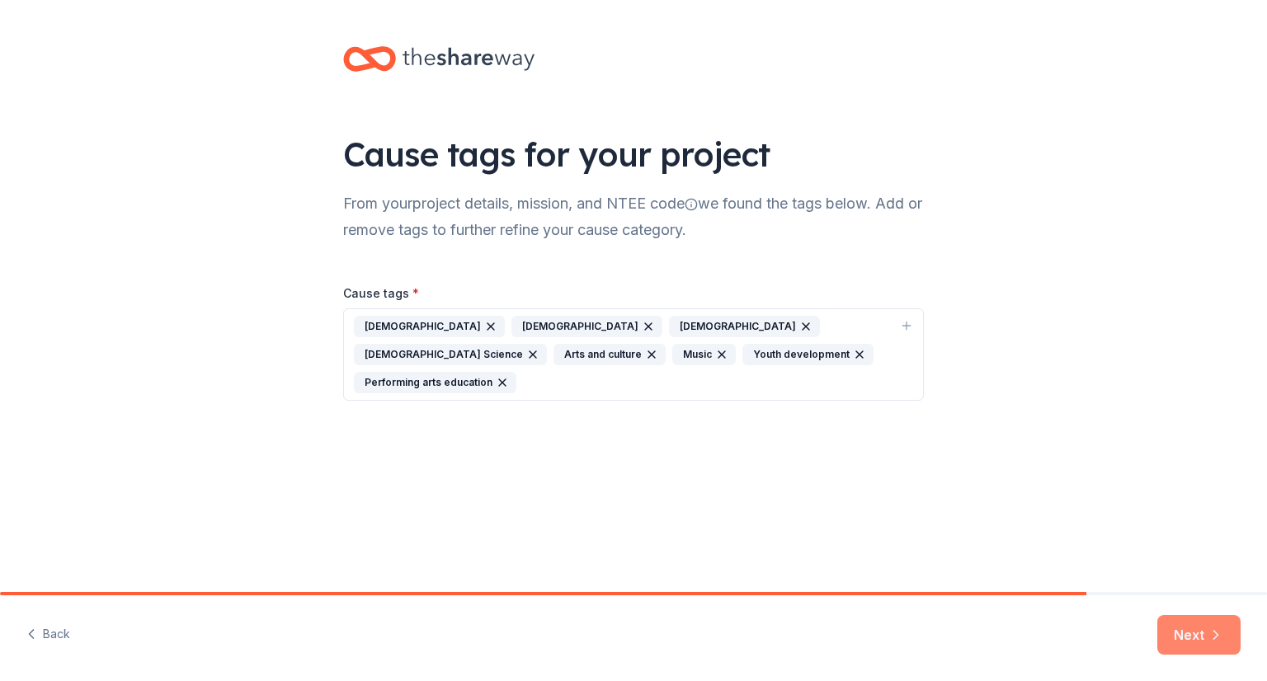
click at [1186, 626] on button "Next" at bounding box center [1198, 635] width 83 height 40
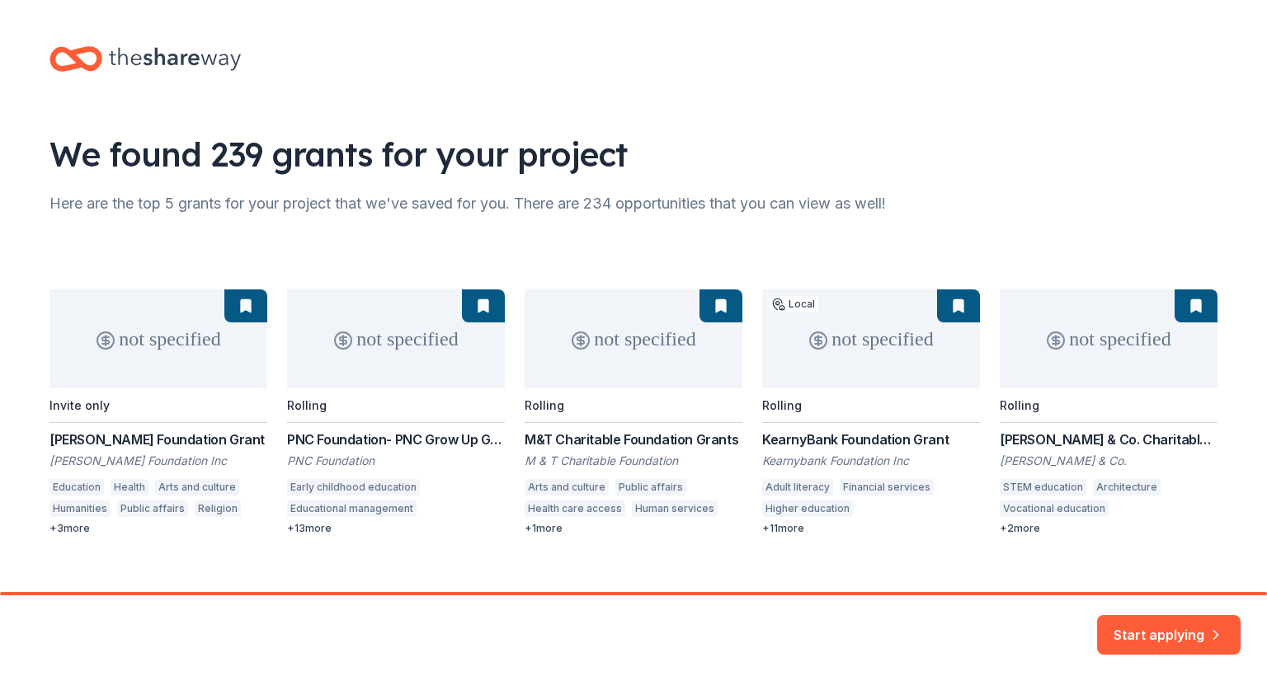
click at [304, 405] on div "not specified Invite only [PERSON_NAME] Foundation Grant [PERSON_NAME] Foundati…" at bounding box center [633, 412] width 1168 height 246
click at [477, 305] on div "not specified Invite only [PERSON_NAME] Foundation Grant [PERSON_NAME] Foundati…" at bounding box center [633, 412] width 1168 height 246
click at [358, 439] on div "not specified Invite only [PERSON_NAME] Foundation Grant [PERSON_NAME] Foundati…" at bounding box center [633, 412] width 1168 height 246
click at [717, 308] on div "not specified Invite only [PERSON_NAME] Foundation Grant [PERSON_NAME] Foundati…" at bounding box center [633, 412] width 1168 height 246
click at [533, 407] on div "not specified Invite only [PERSON_NAME] Foundation Grant [PERSON_NAME] Foundati…" at bounding box center [633, 412] width 1168 height 246
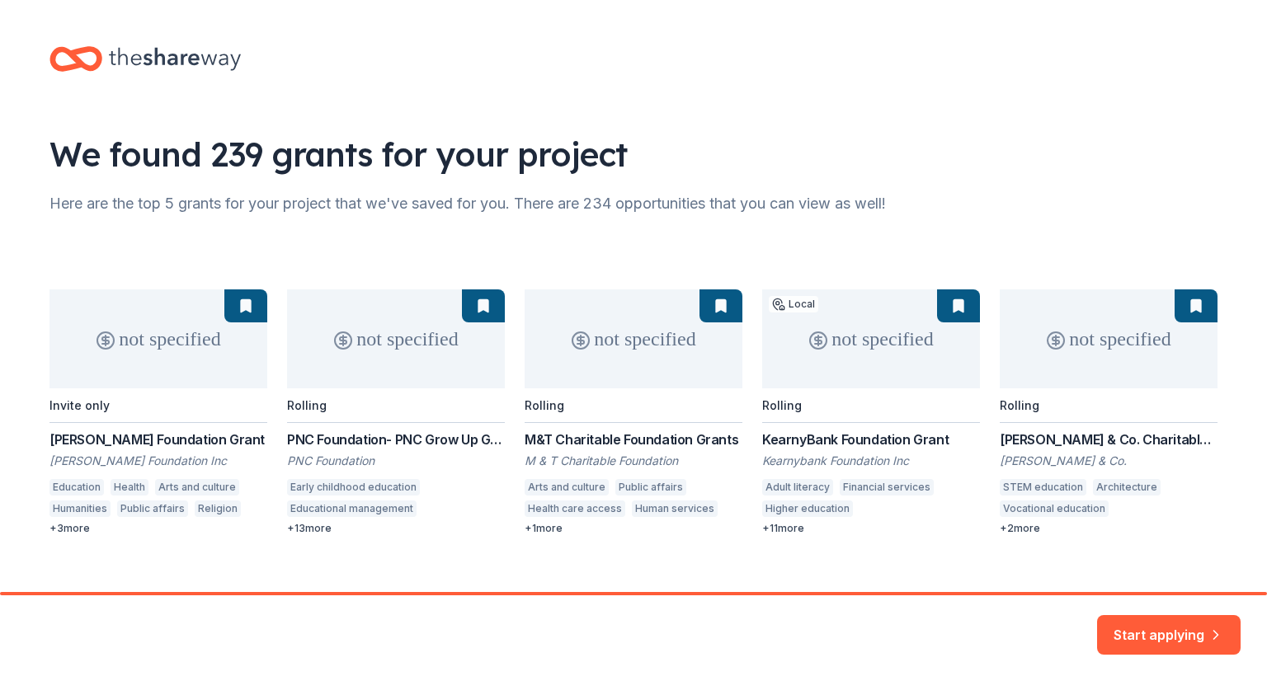
click at [539, 439] on div "not specified Invite only [PERSON_NAME] Foundation Grant [PERSON_NAME] Foundati…" at bounding box center [633, 412] width 1168 height 246
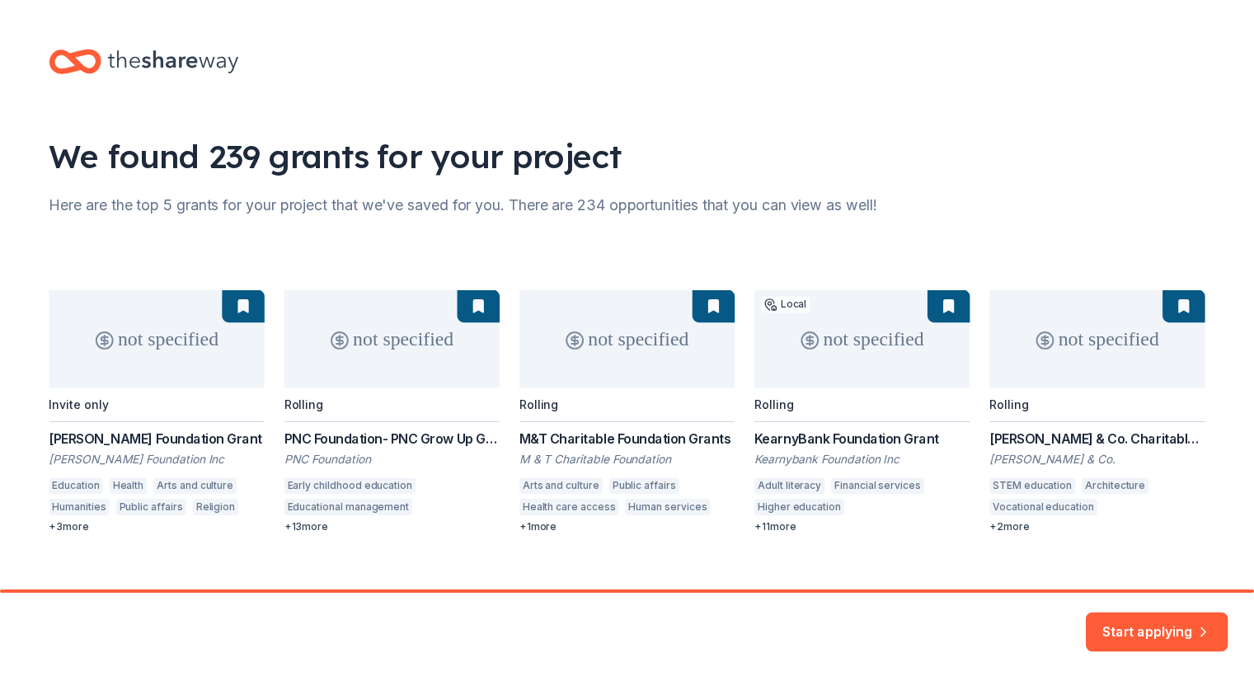
scroll to position [23, 0]
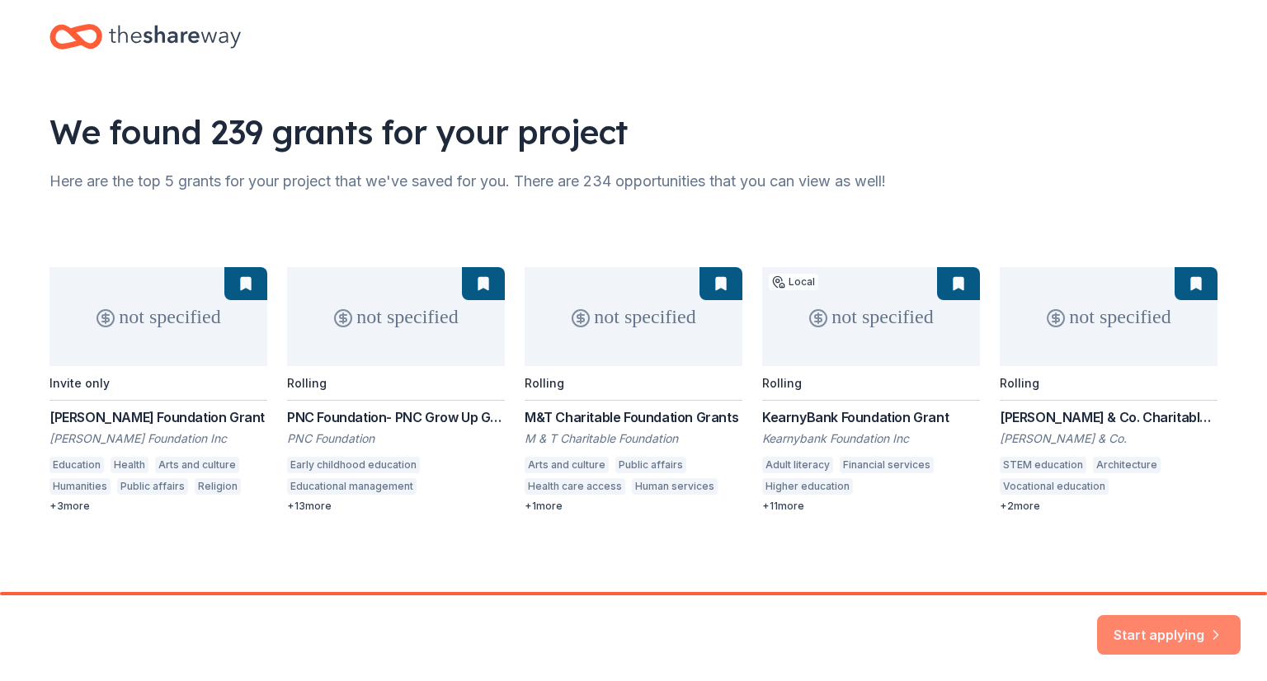
click at [1152, 627] on button "Start applying" at bounding box center [1168, 628] width 143 height 40
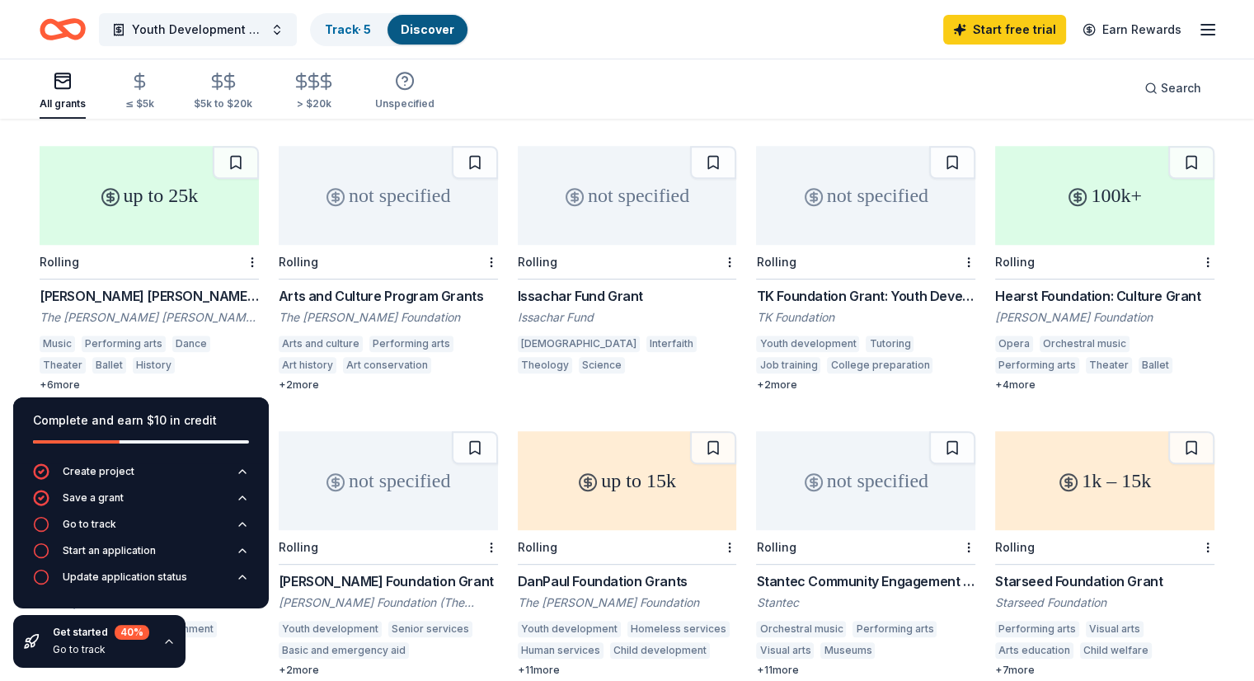
scroll to position [716, 0]
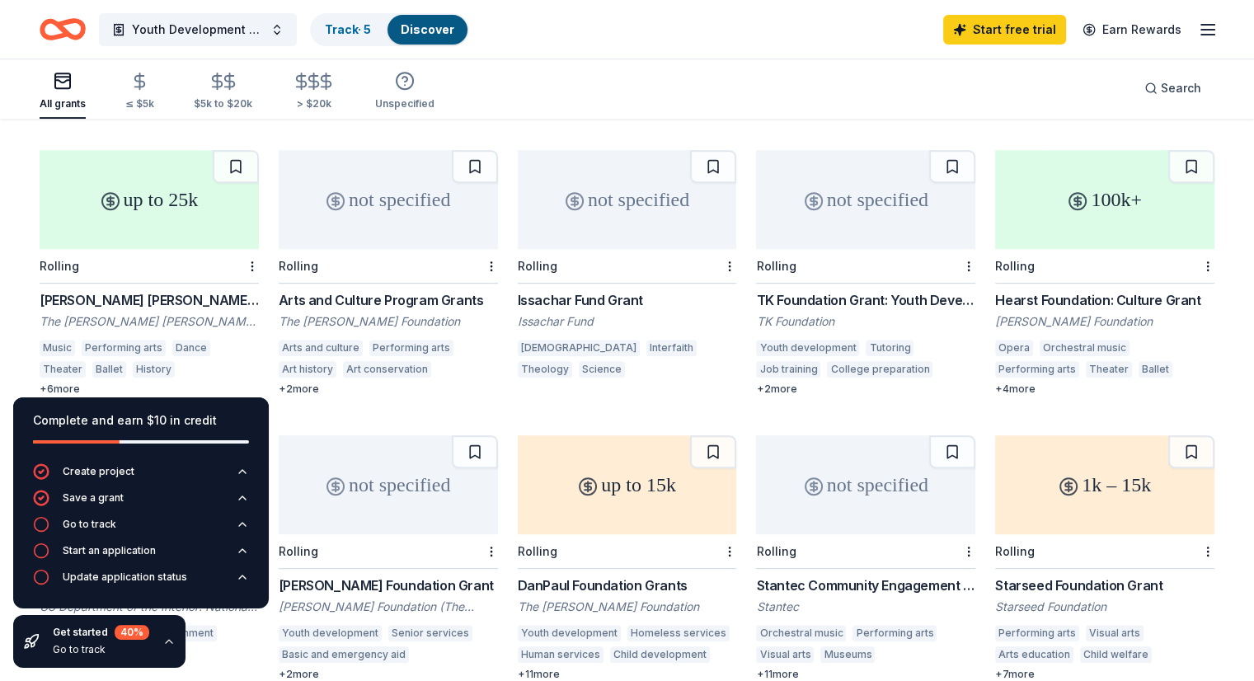
click at [181, 177] on div "up to 25k" at bounding box center [149, 199] width 219 height 99
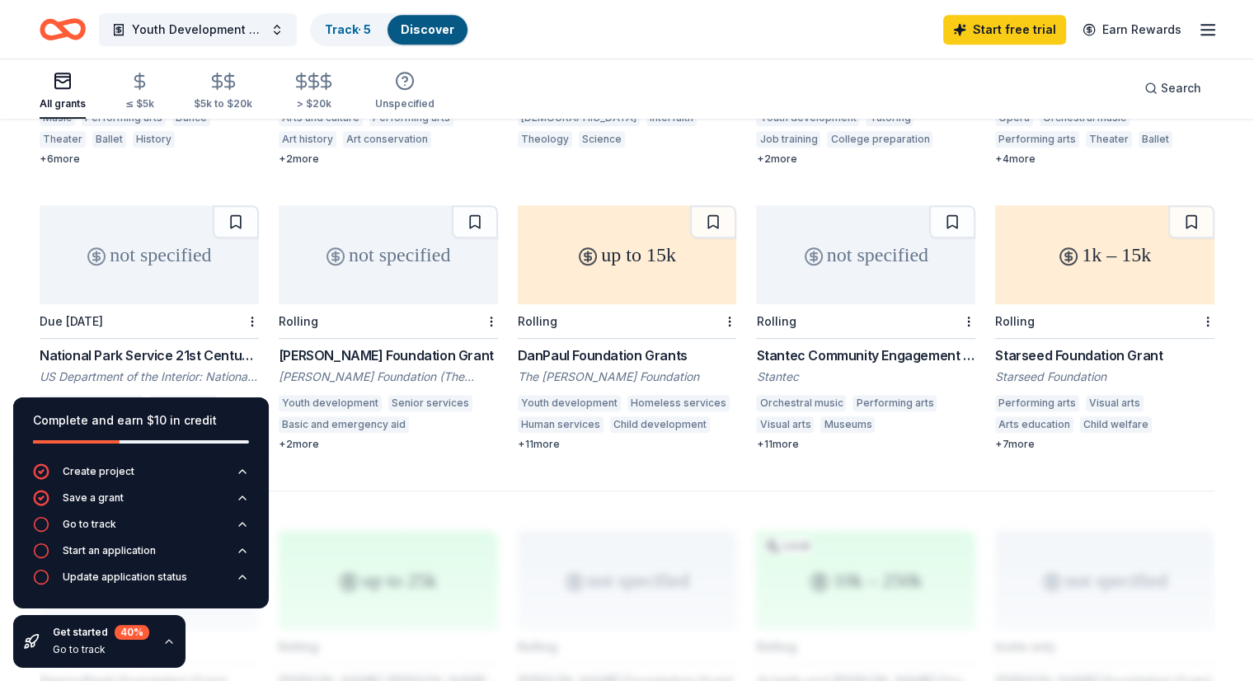
scroll to position [975, 0]
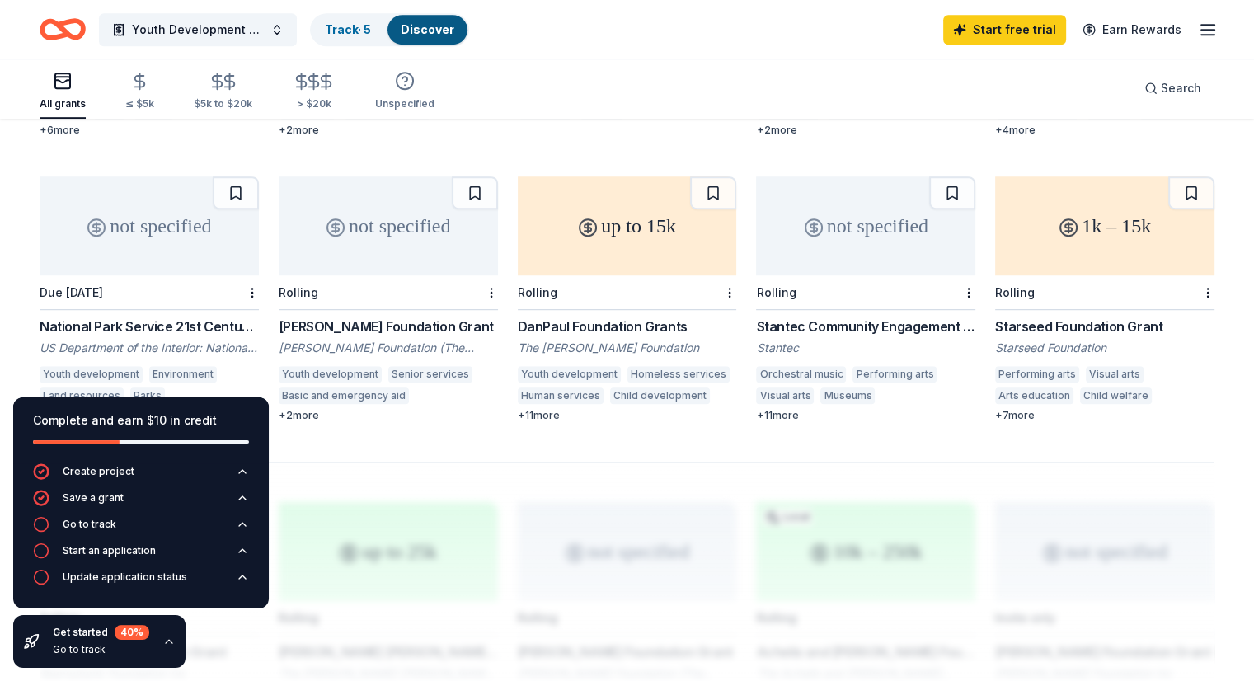
click at [579, 317] on div "DanPaul Foundation Grants" at bounding box center [627, 327] width 219 height 20
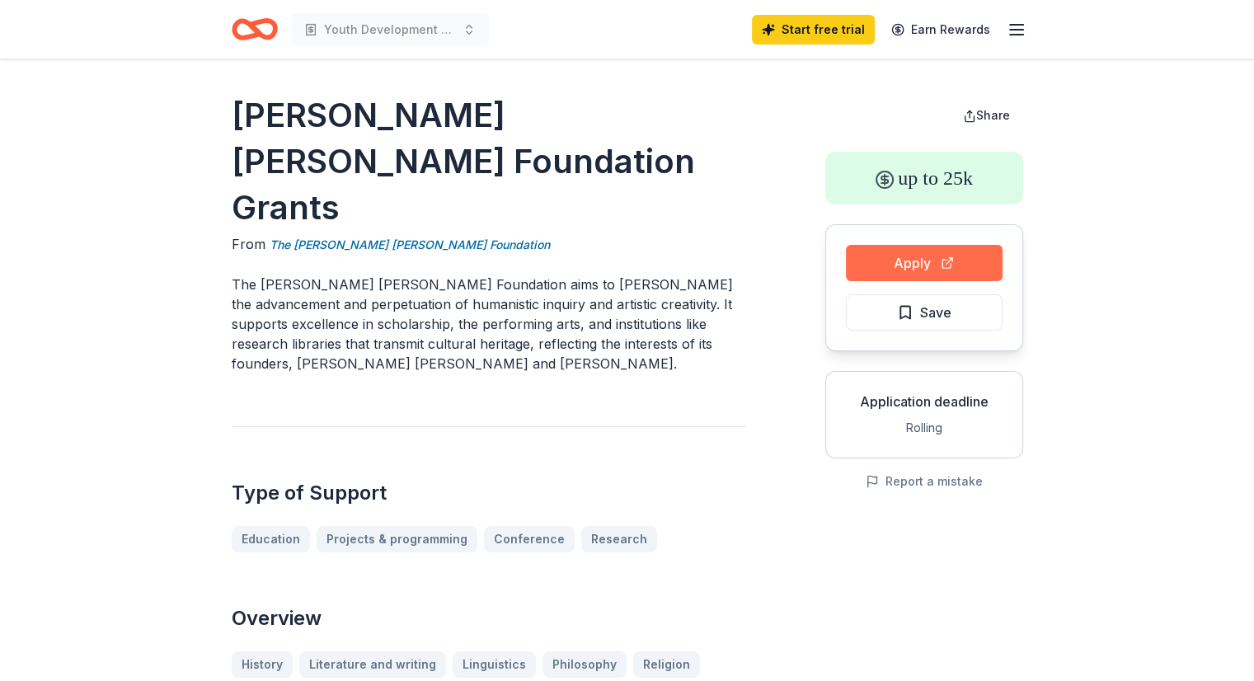
click at [905, 259] on button "Apply" at bounding box center [924, 263] width 157 height 36
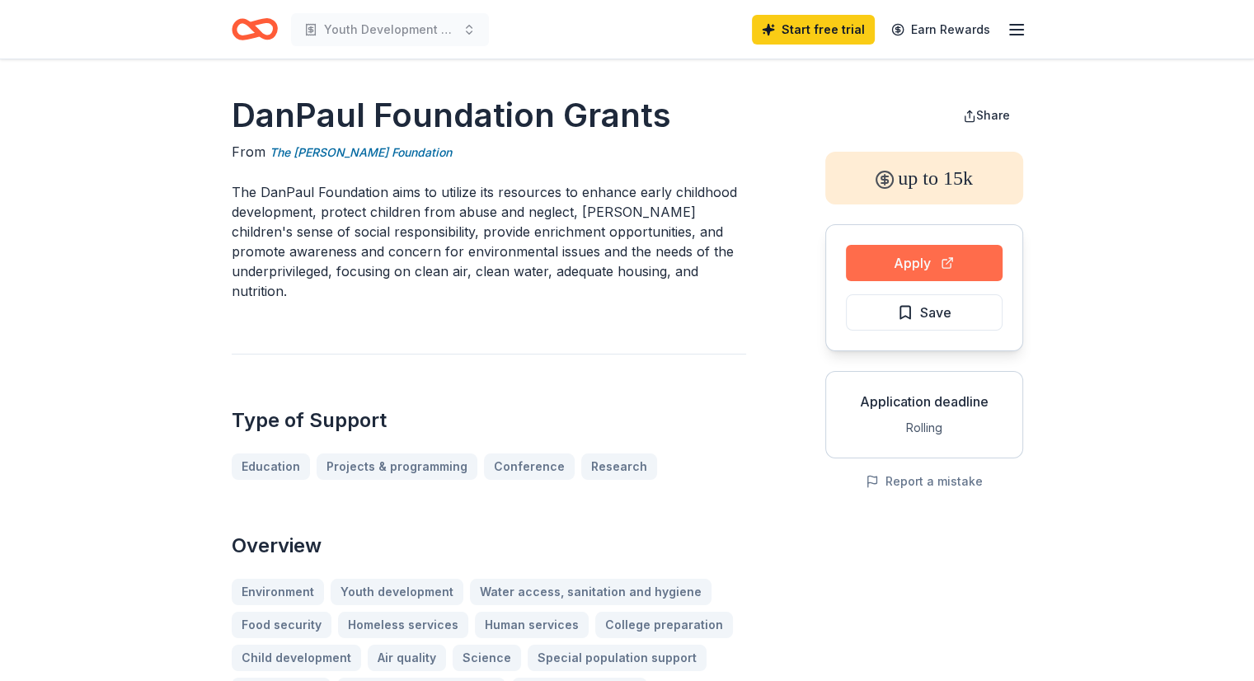
click at [915, 261] on button "Apply" at bounding box center [924, 263] width 157 height 36
